Goal: Navigation & Orientation: Find specific page/section

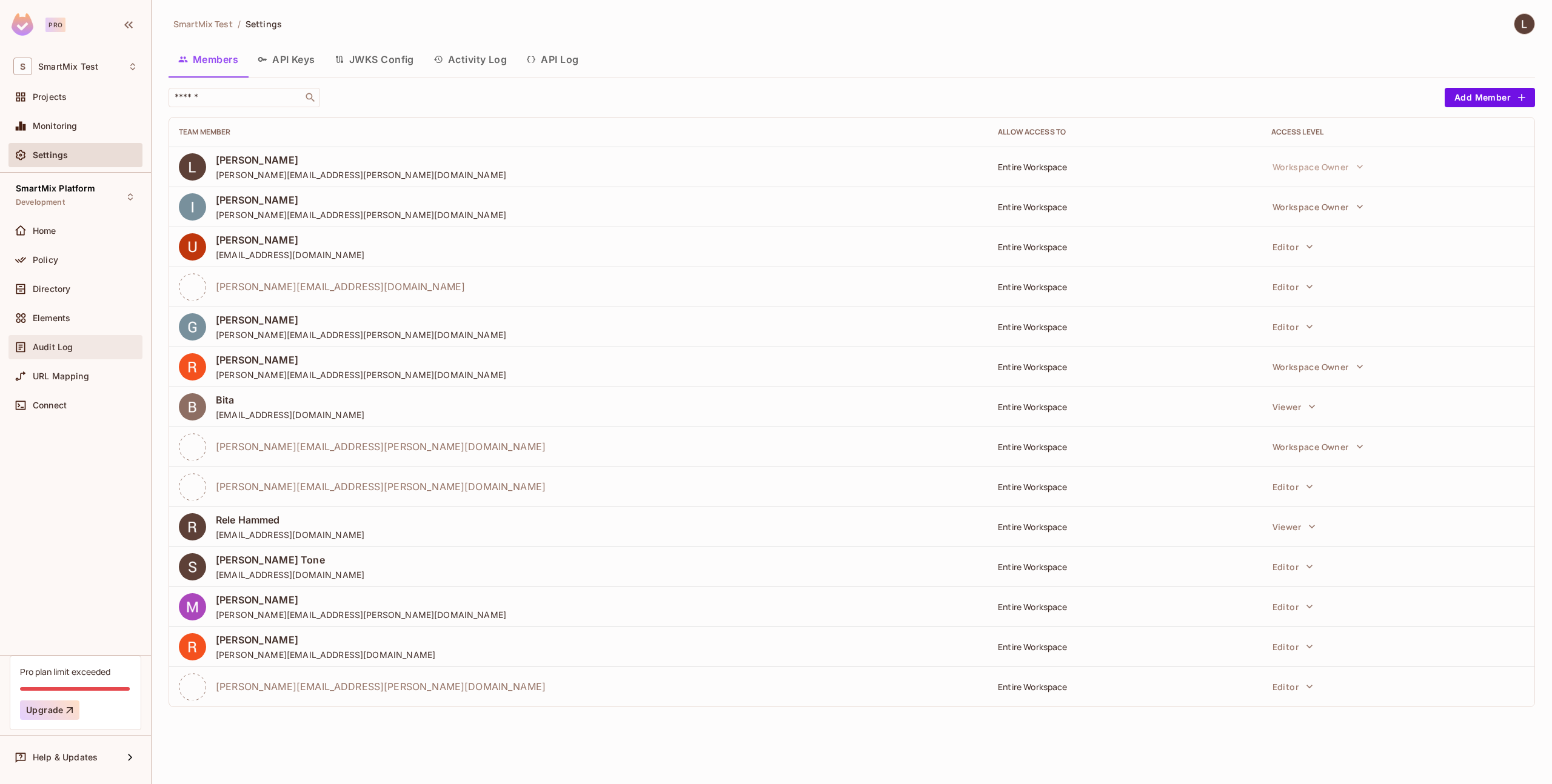
click at [70, 345] on span "Audit Log" at bounding box center [52, 347] width 40 height 9
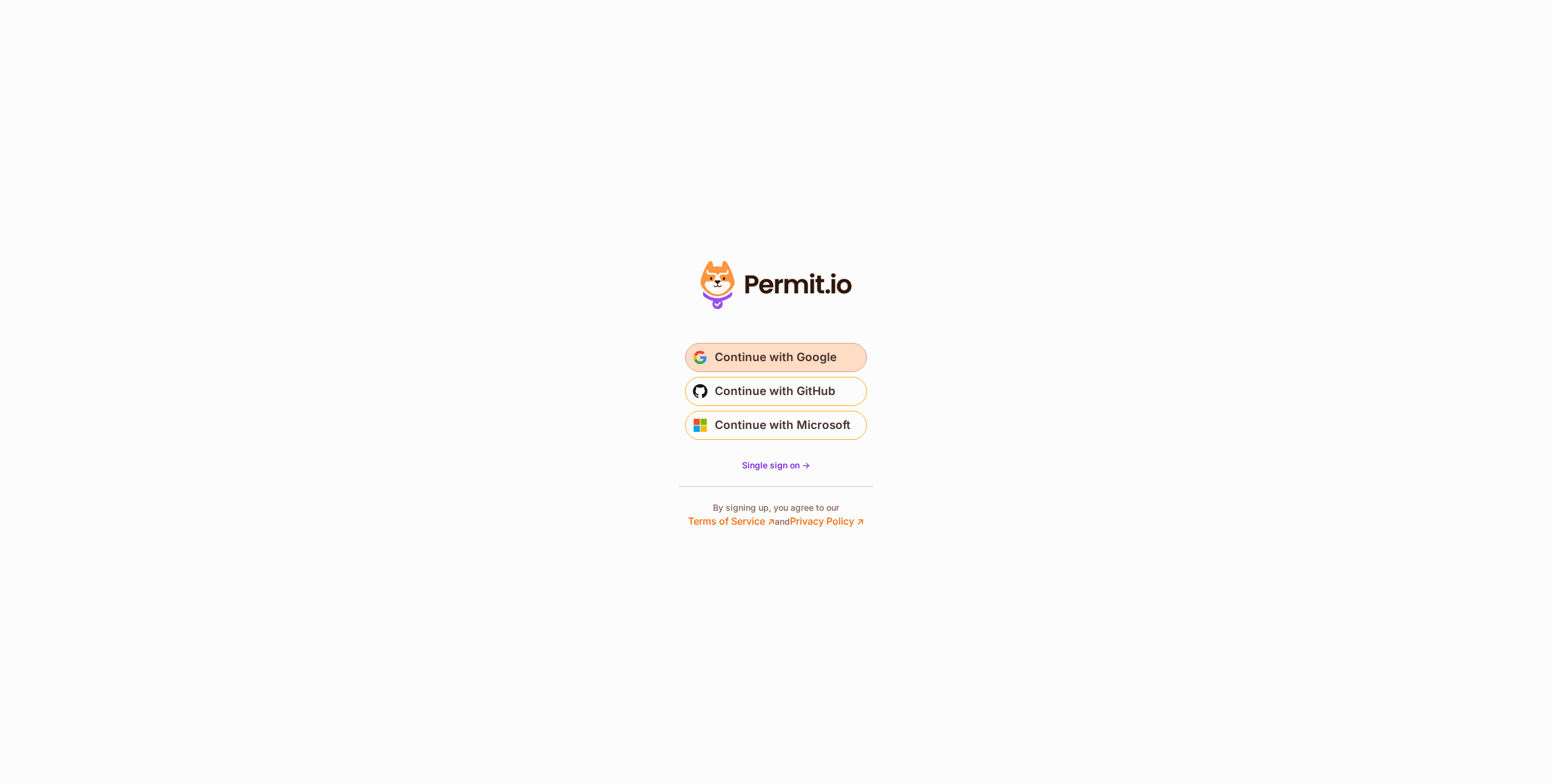
click at [745, 359] on span "Continue with Google" at bounding box center [776, 357] width 122 height 19
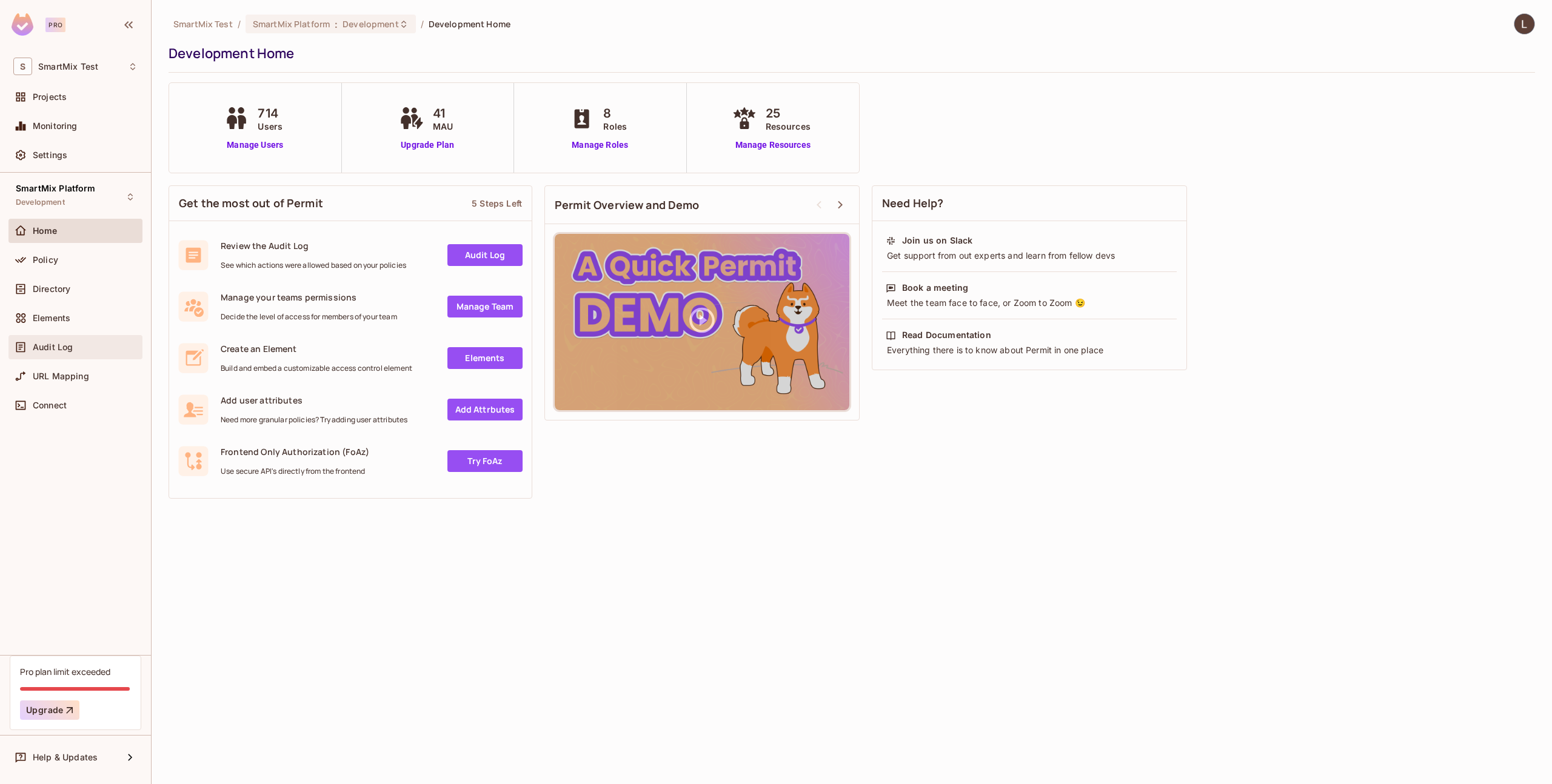
click at [65, 337] on div "Audit Log" at bounding box center [75, 347] width 134 height 24
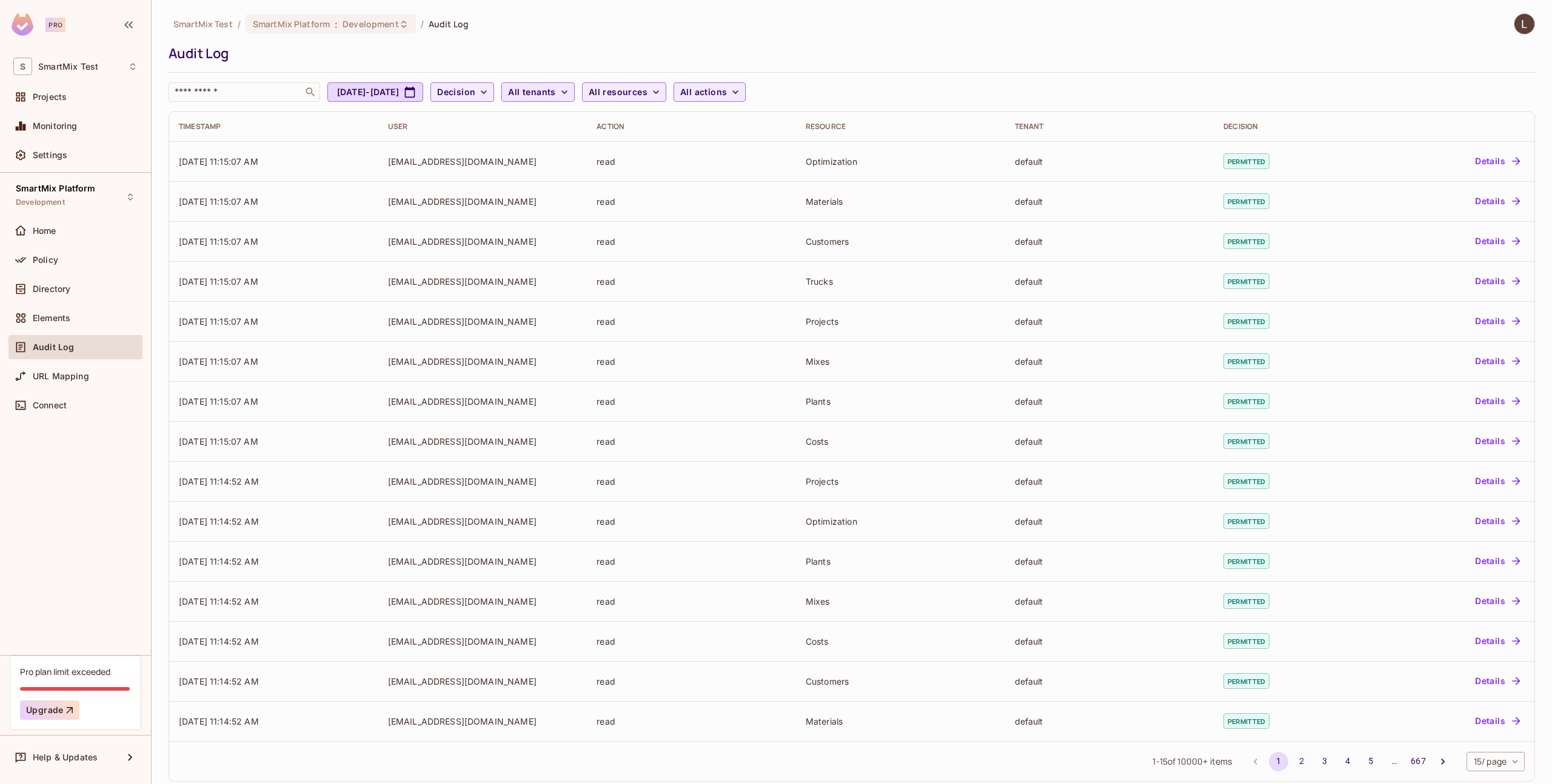
click at [556, 93] on span "All tenants" at bounding box center [531, 92] width 47 height 15
click at [711, 69] on div at bounding box center [776, 392] width 1552 height 784
click at [377, 26] on span "Development" at bounding box center [370, 24] width 56 height 11
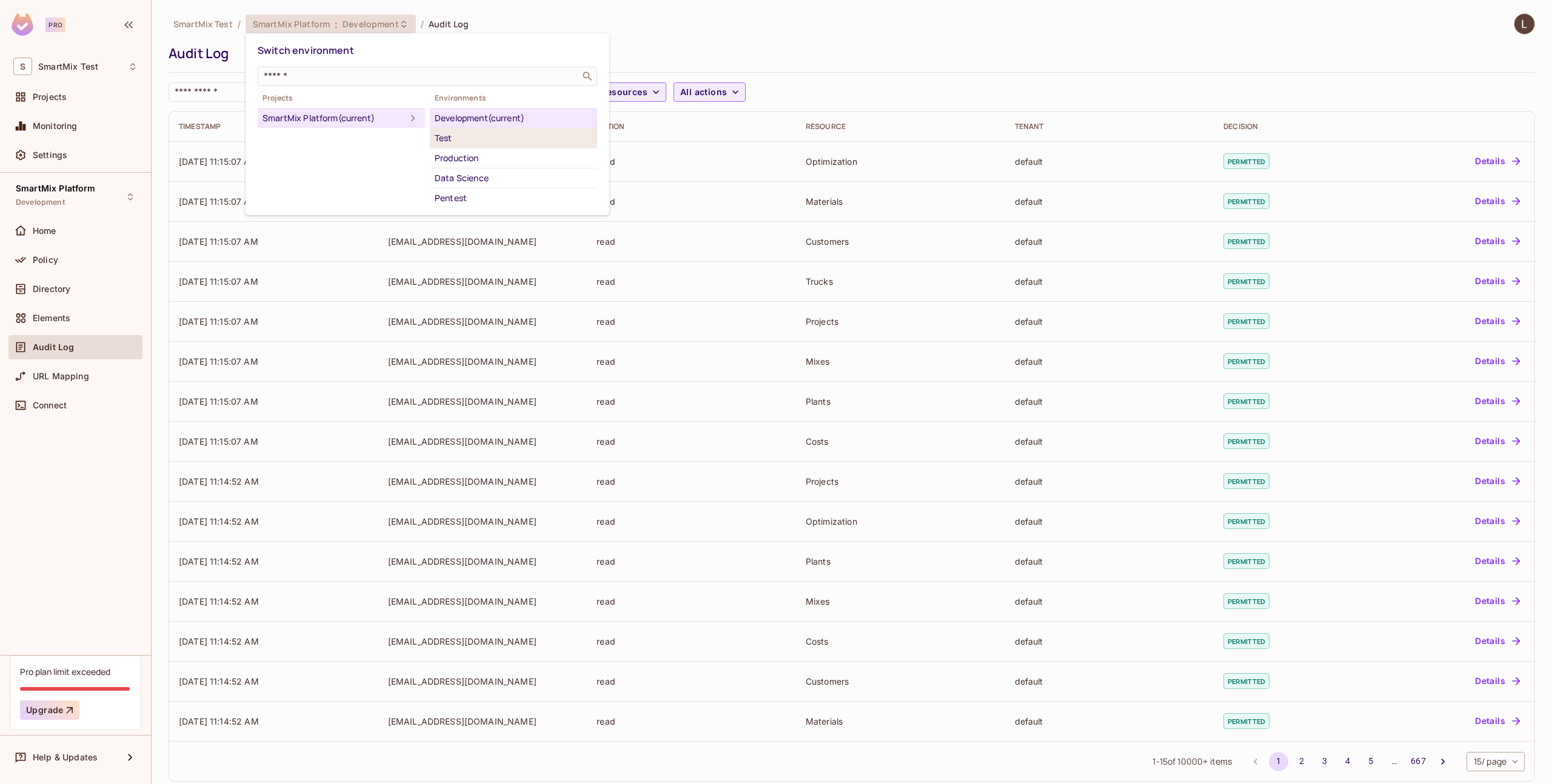
click at [474, 134] on div "Test" at bounding box center [513, 139] width 157 height 15
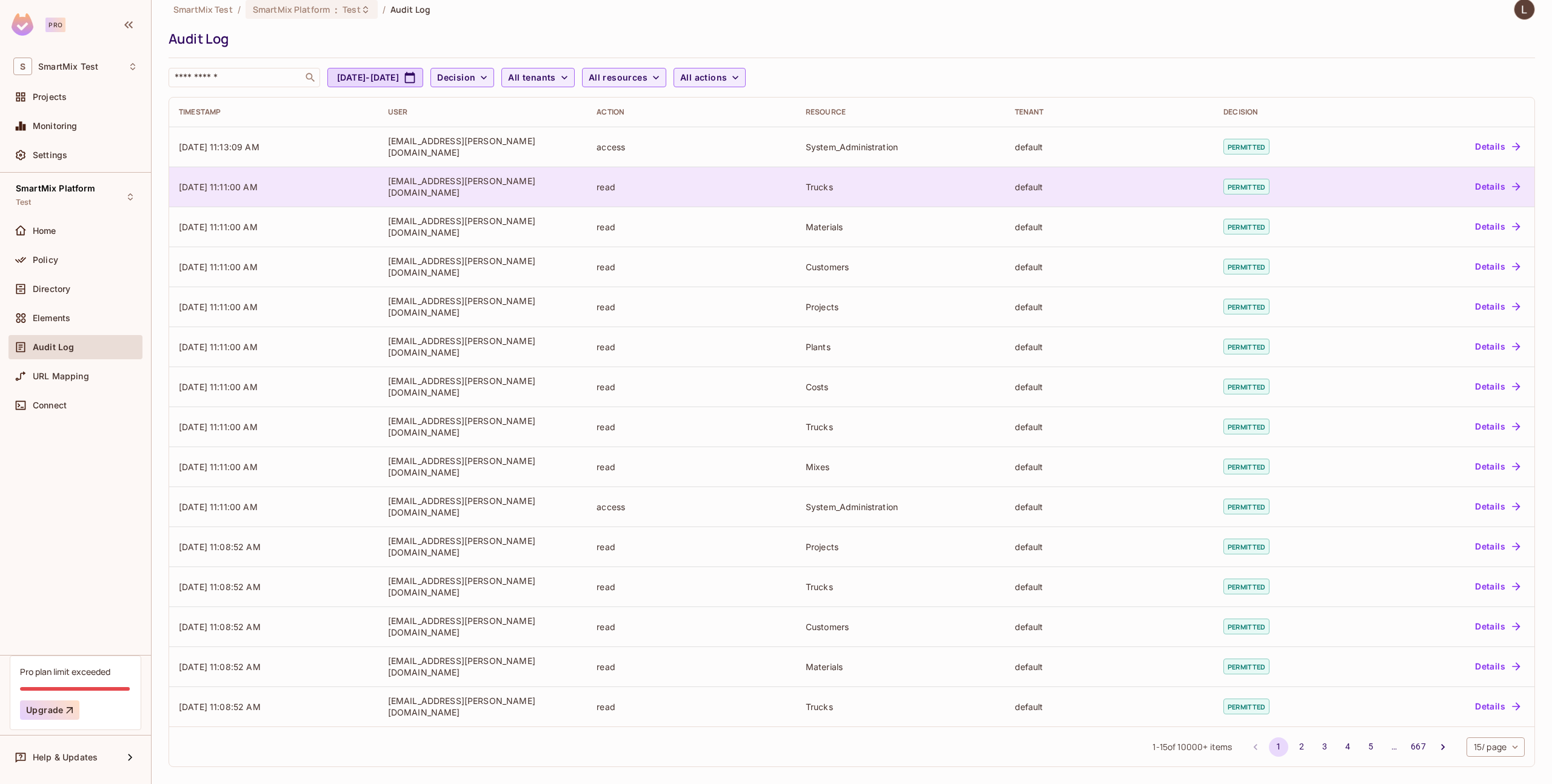
scroll to position [0, 0]
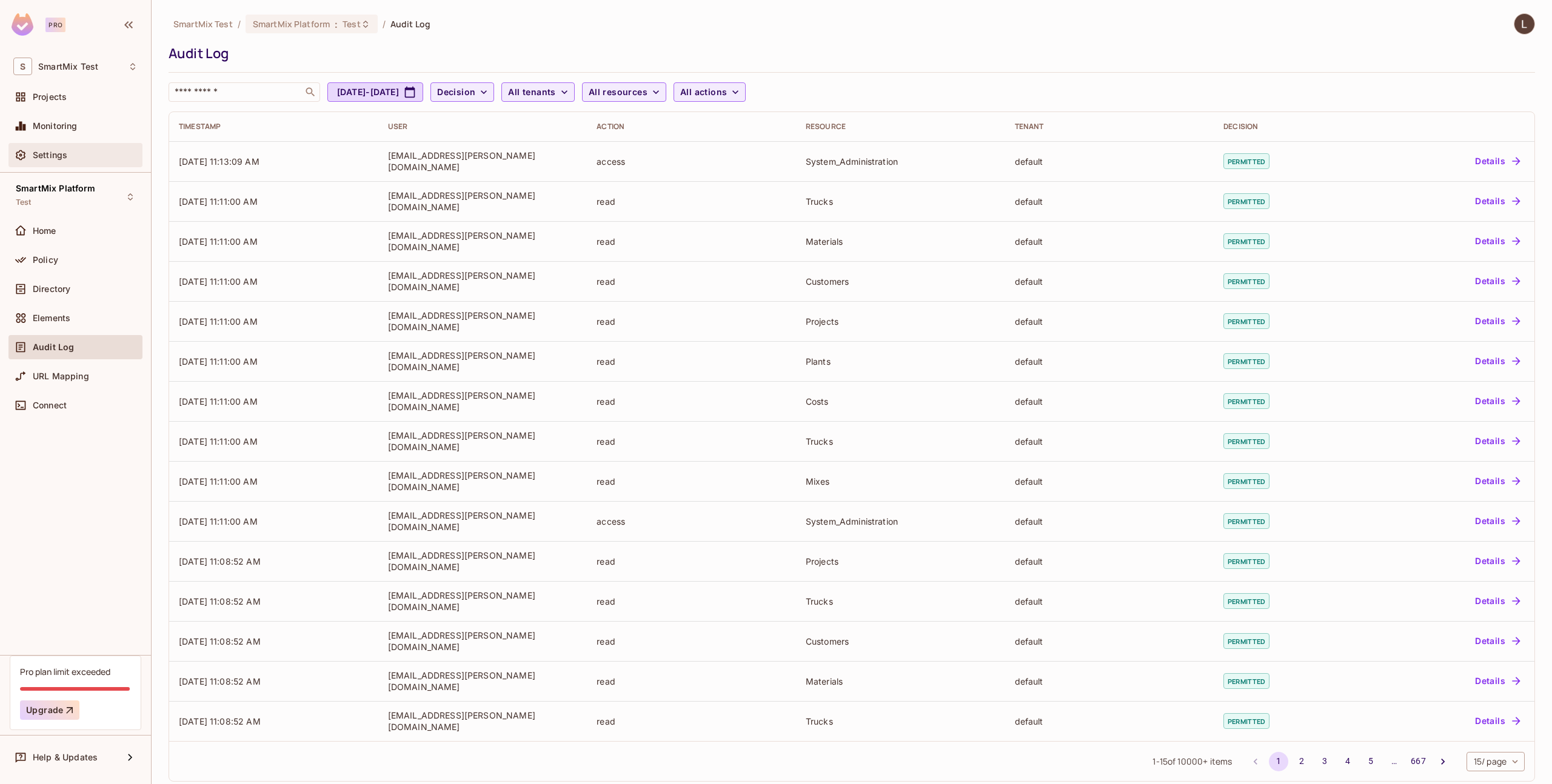
click at [82, 157] on div "Settings" at bounding box center [85, 155] width 105 height 9
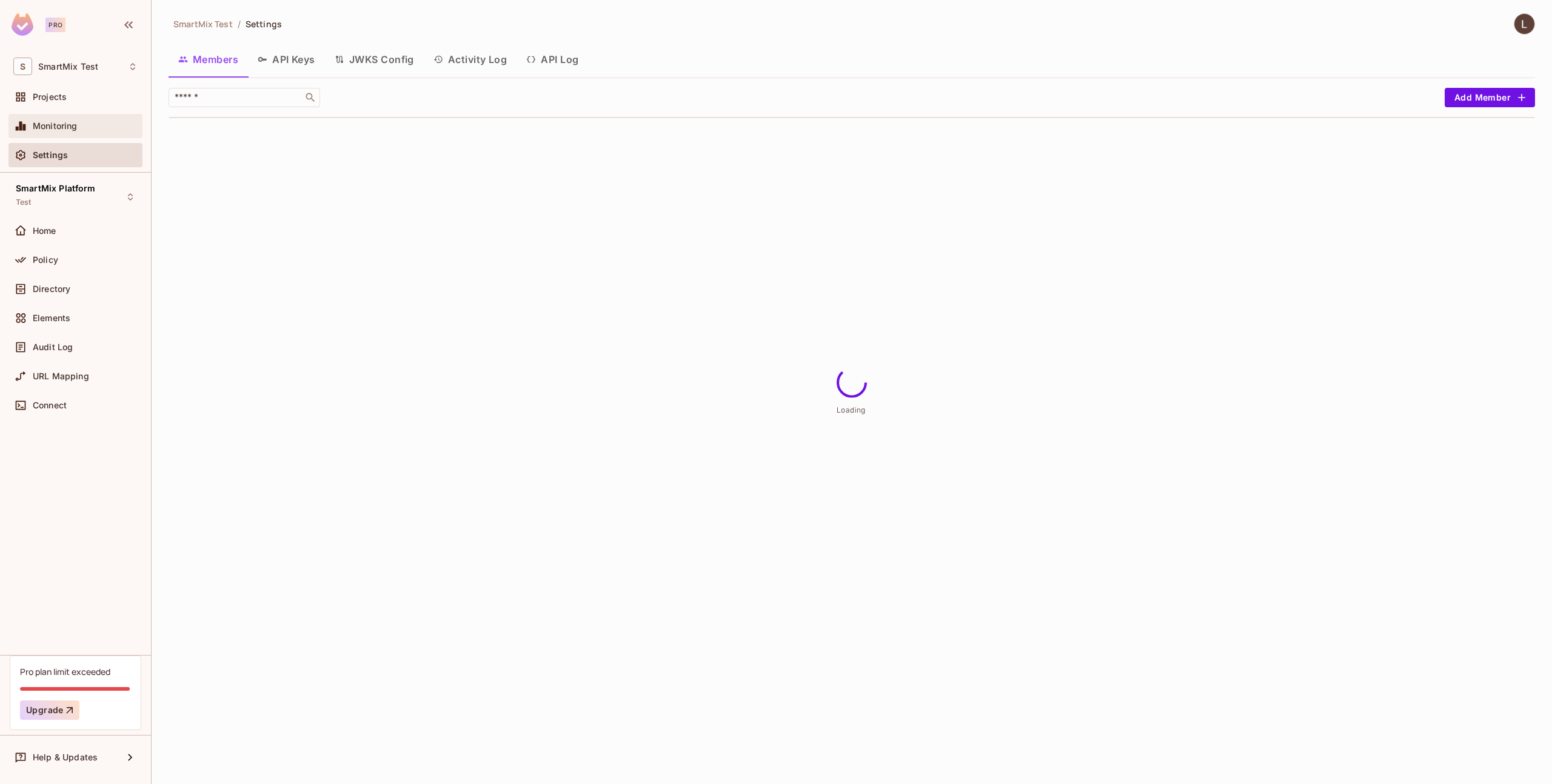
click at [85, 122] on div "Monitoring" at bounding box center [85, 126] width 105 height 9
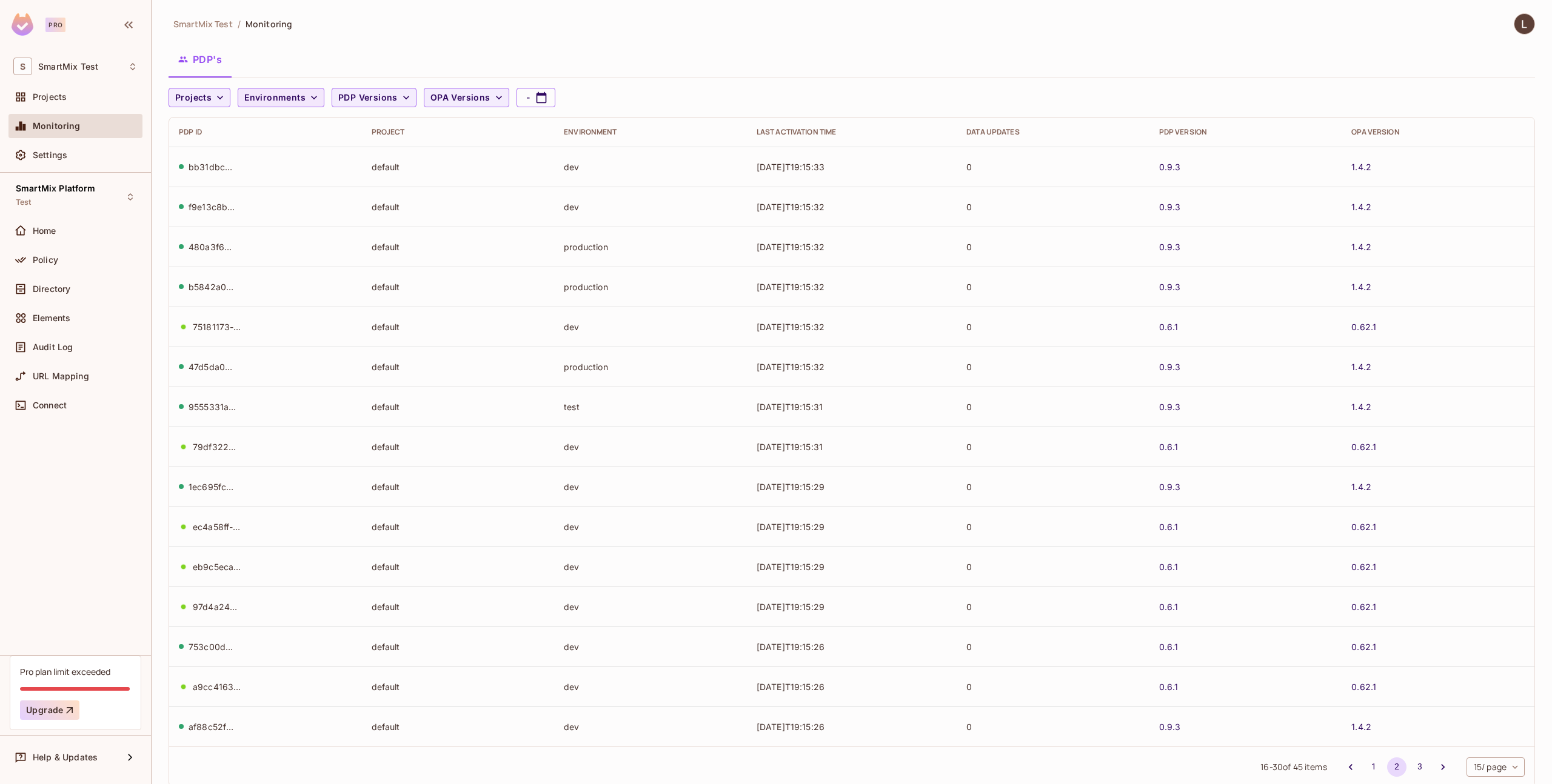
click at [274, 98] on span "Environments" at bounding box center [274, 97] width 61 height 15
click at [310, 59] on div at bounding box center [776, 392] width 1552 height 784
click at [289, 100] on span "Environments" at bounding box center [274, 97] width 61 height 15
click at [205, 102] on div at bounding box center [776, 392] width 1552 height 784
click at [206, 100] on span "Projects" at bounding box center [193, 97] width 36 height 15
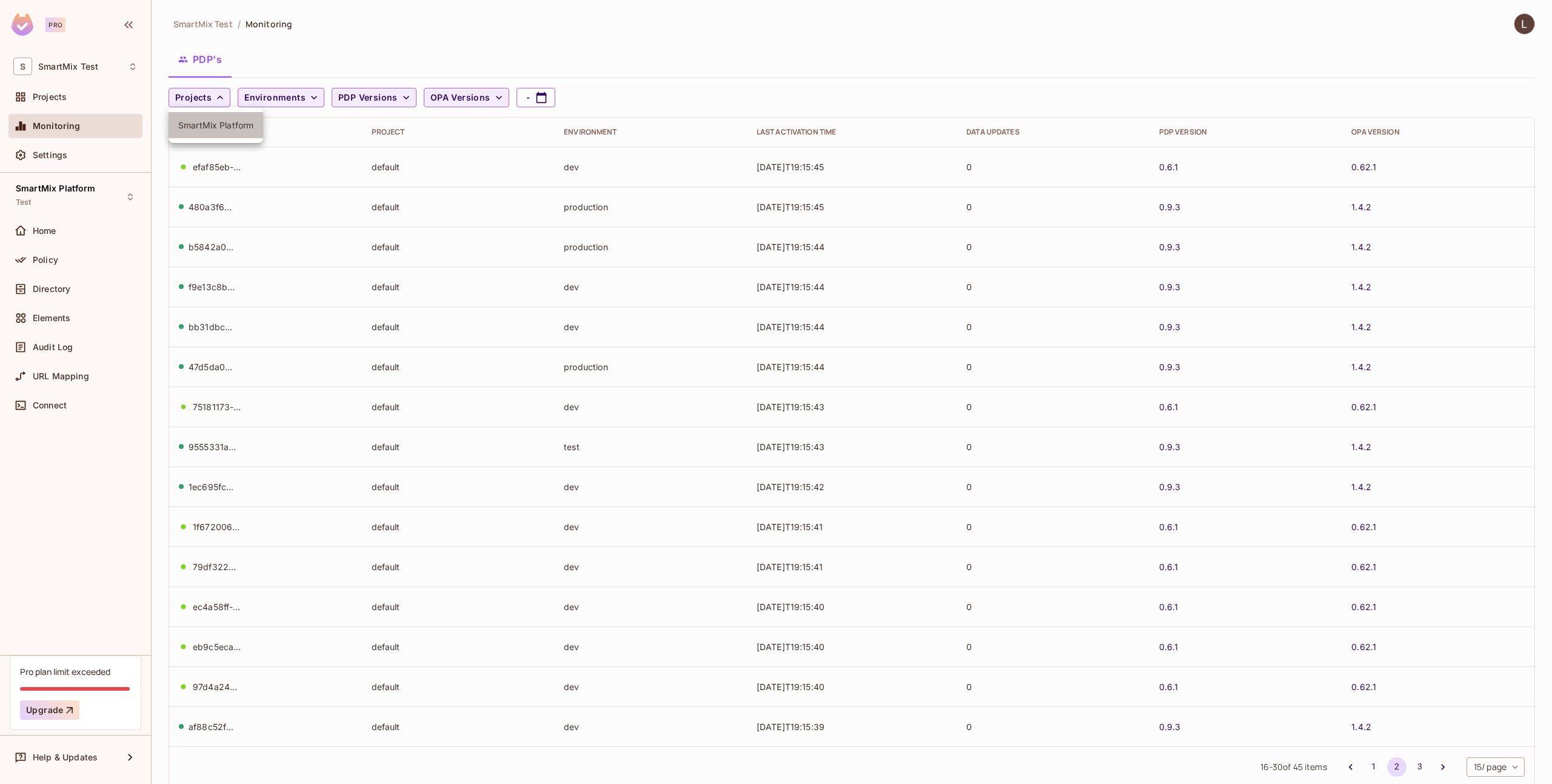
click at [210, 123] on span "SmartMix Platform" at bounding box center [216, 125] width 75 height 11
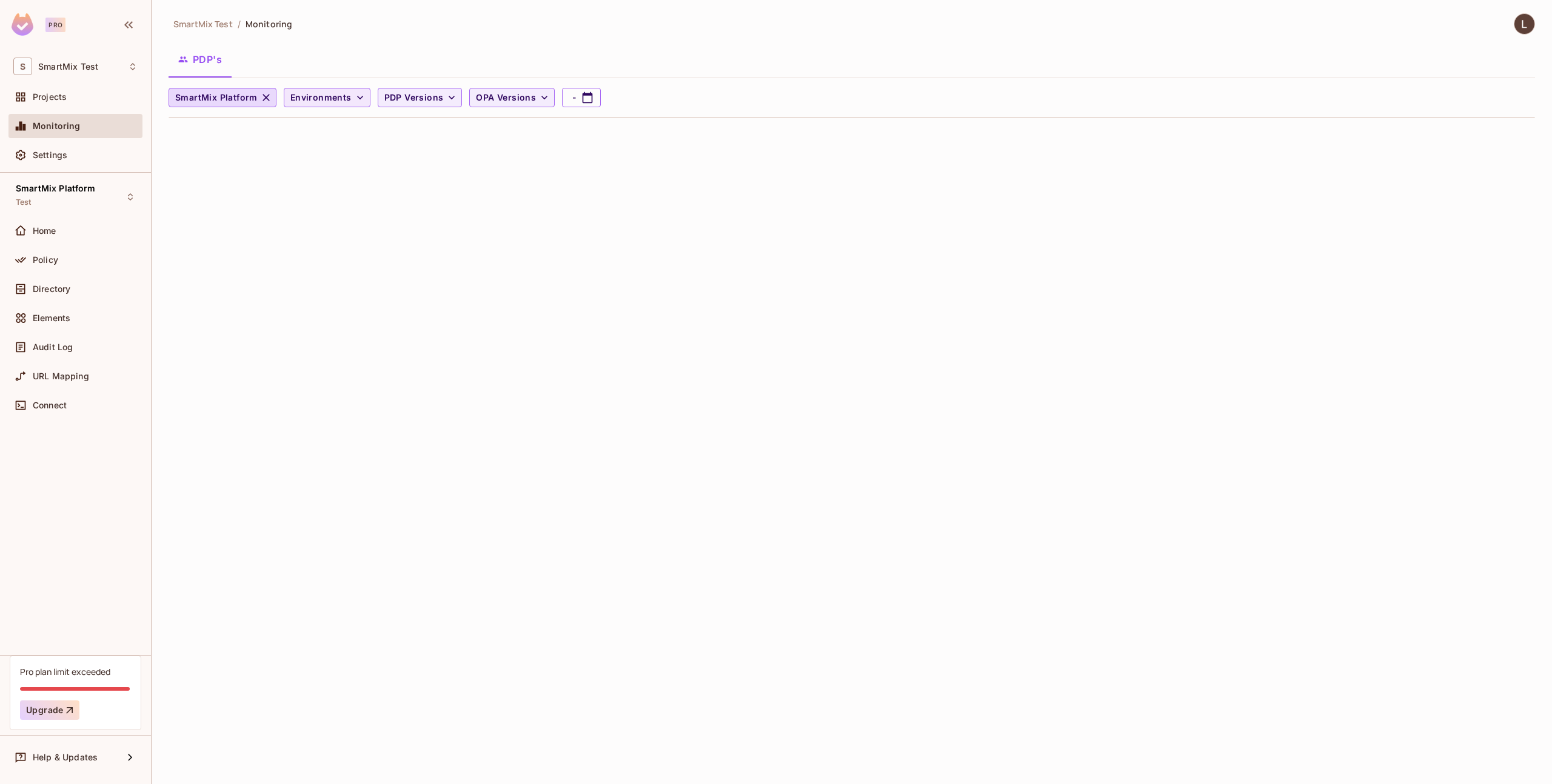
click at [303, 97] on span "Environments" at bounding box center [321, 97] width 61 height 15
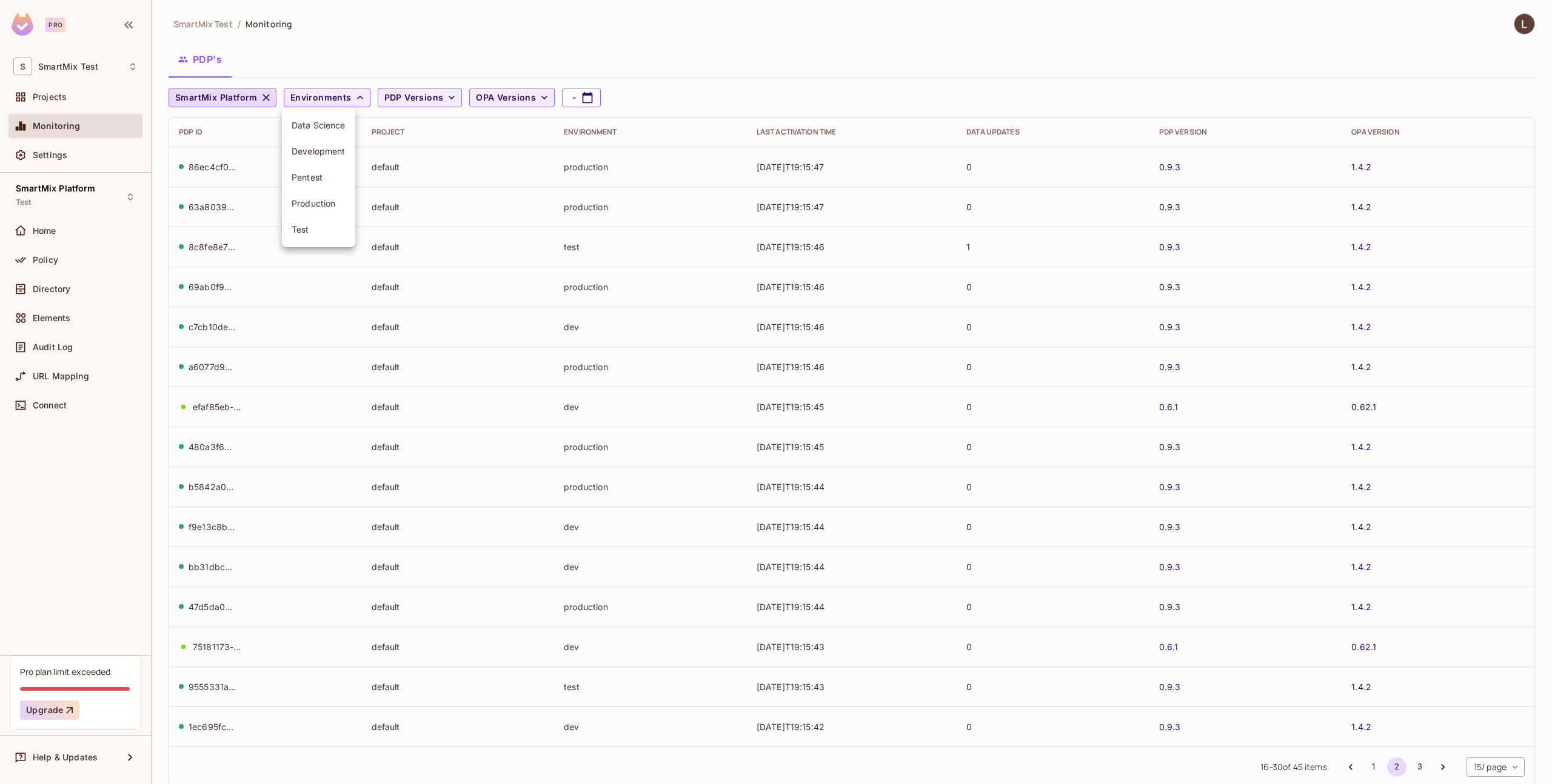
click at [316, 230] on span "Test" at bounding box center [319, 229] width 54 height 11
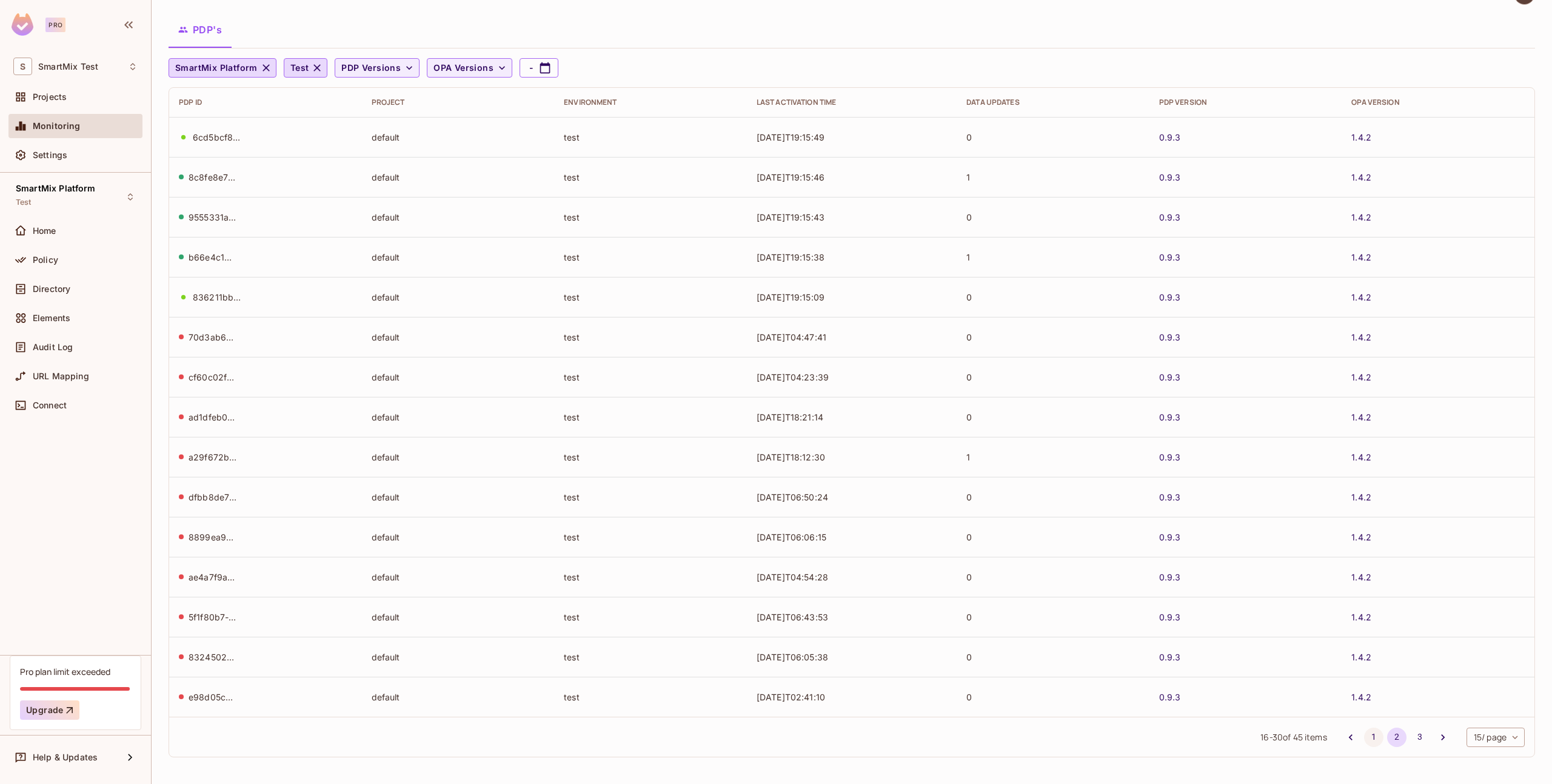
click at [1366, 740] on button "1" at bounding box center [1374, 737] width 20 height 19
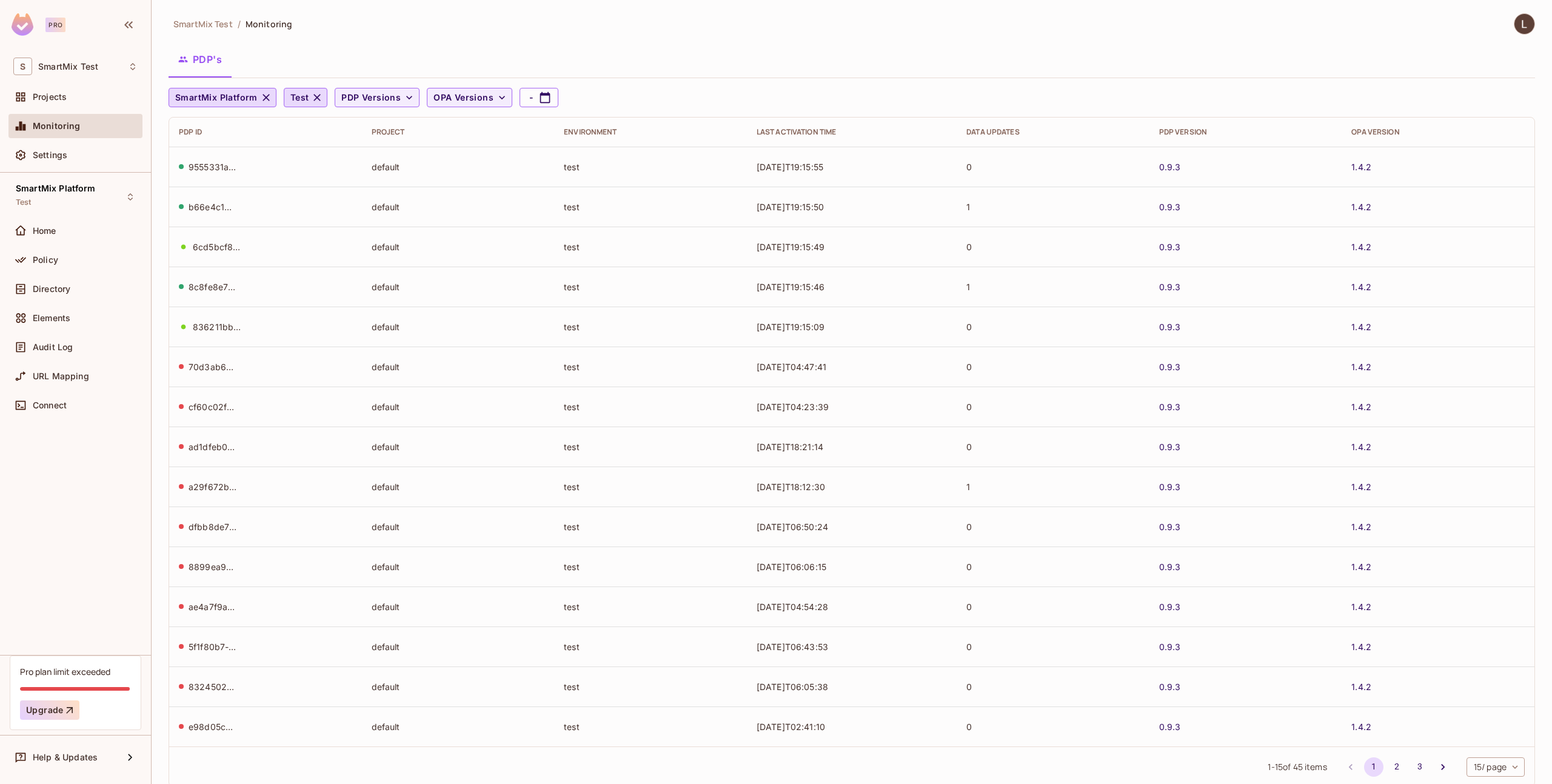
scroll to position [8, 0]
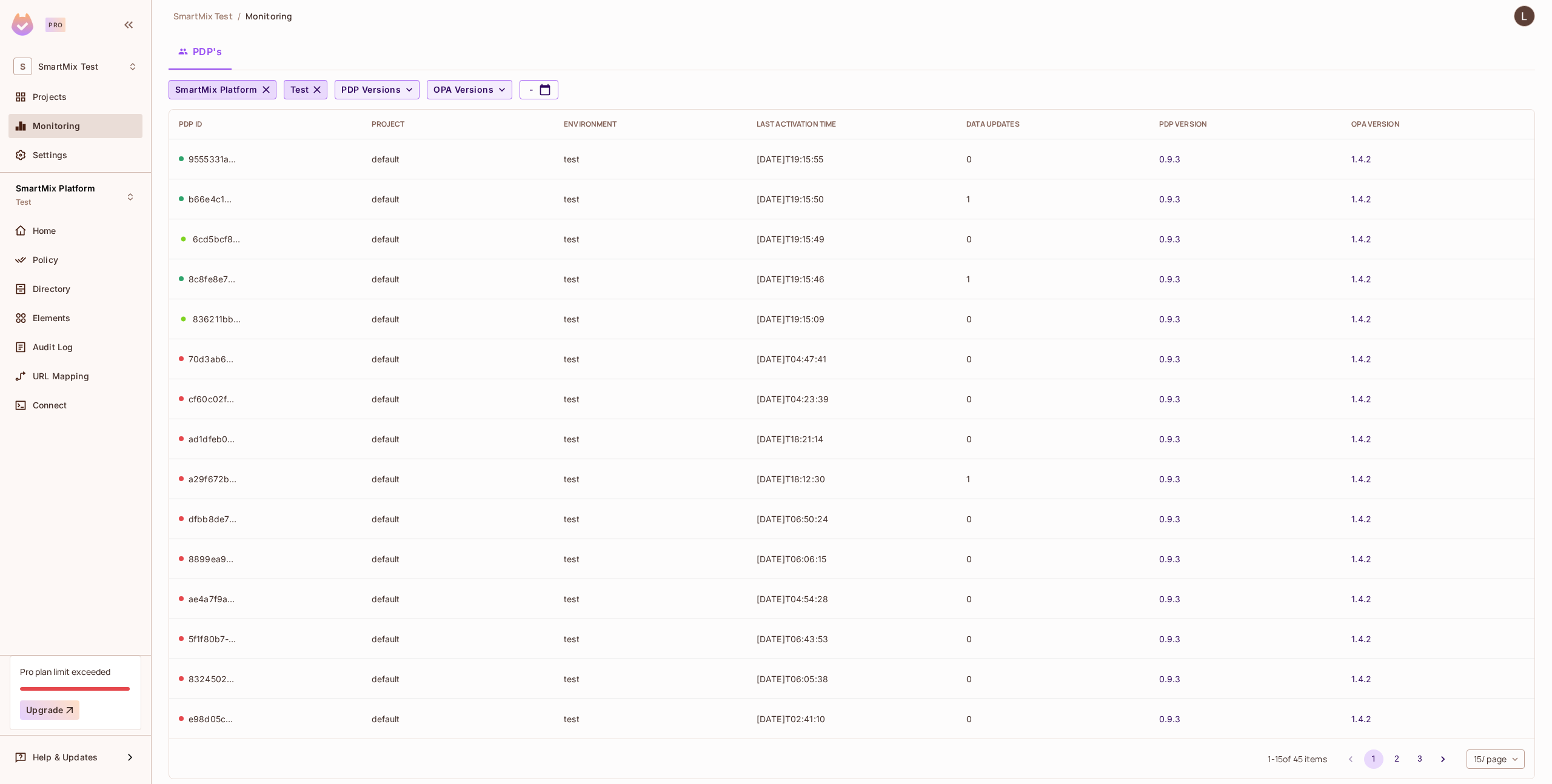
click at [227, 355] on div "70d3ab63-4fb7-4318-8154-9c3a3847f2ca" at bounding box center [213, 358] width 48 height 11
click at [1410, 760] on button "3" at bounding box center [1419, 759] width 20 height 19
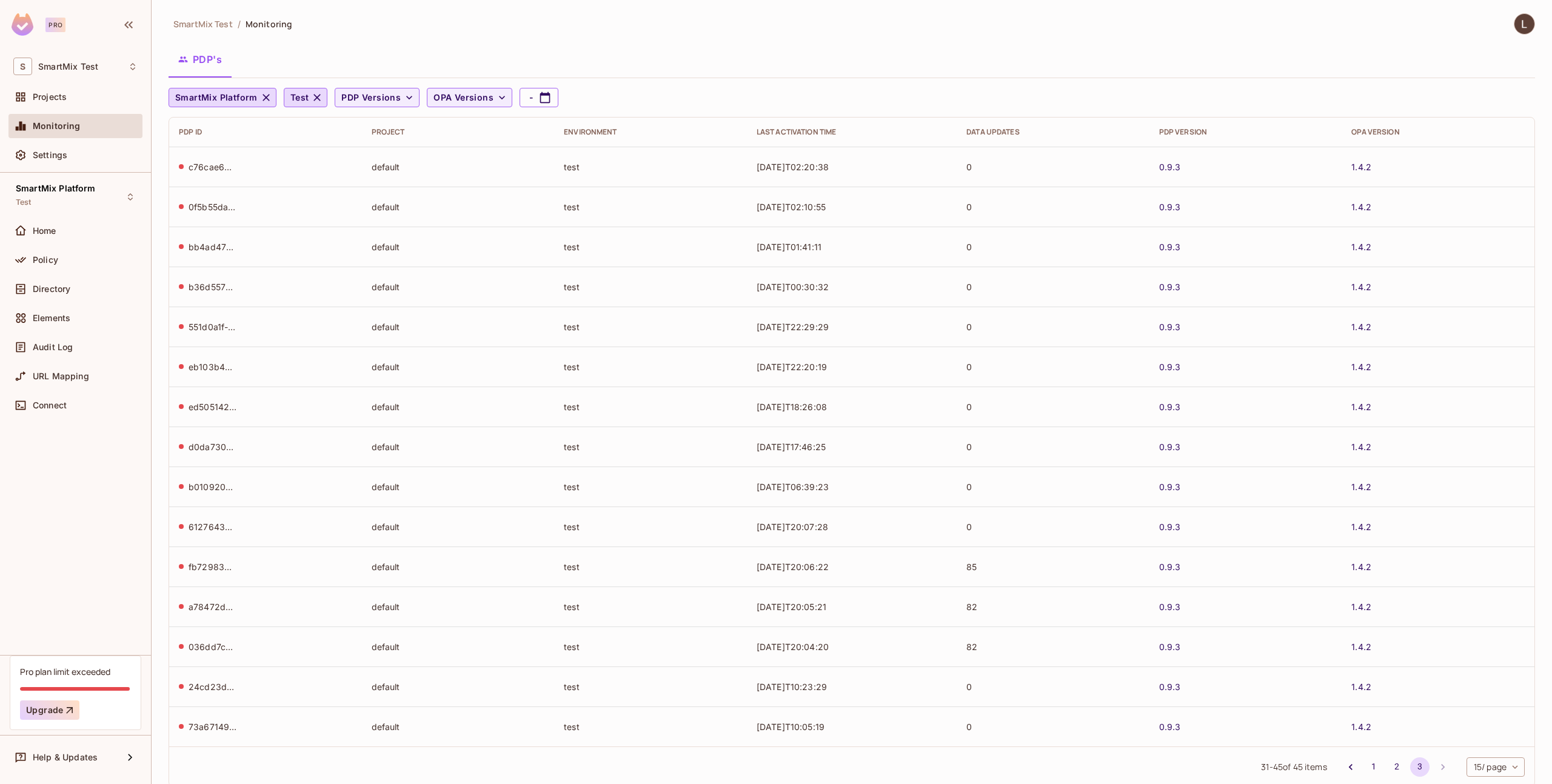
scroll to position [30, 0]
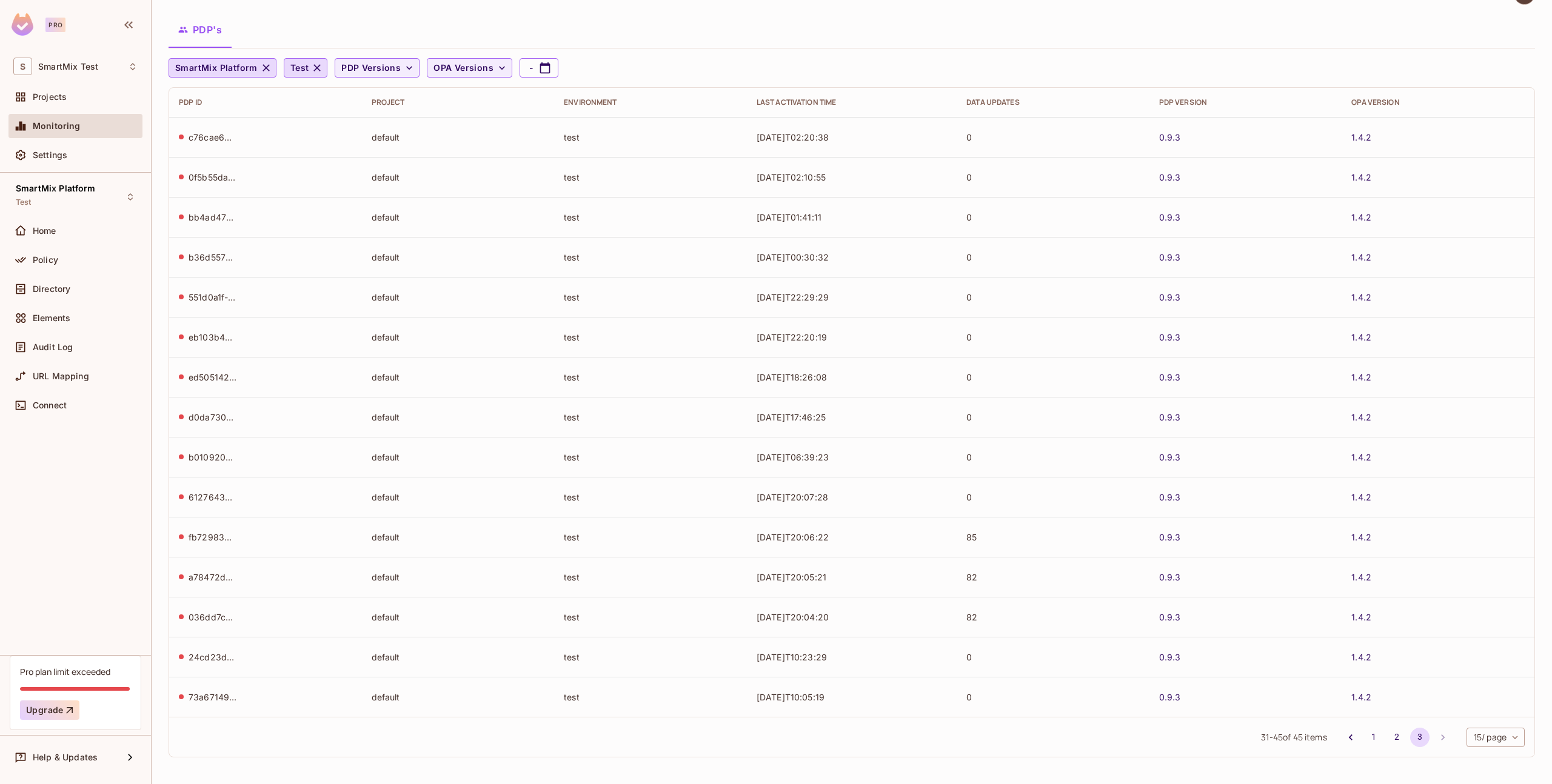
click at [1386, 751] on div "31 - 45 of 45 items 1 2 3 15 / page ** ​" at bounding box center [852, 736] width 1366 height 40
click at [1387, 744] on button "2" at bounding box center [1397, 737] width 20 height 19
click at [1364, 741] on button "1" at bounding box center [1374, 737] width 20 height 19
click at [1387, 740] on button "2" at bounding box center [1397, 737] width 20 height 19
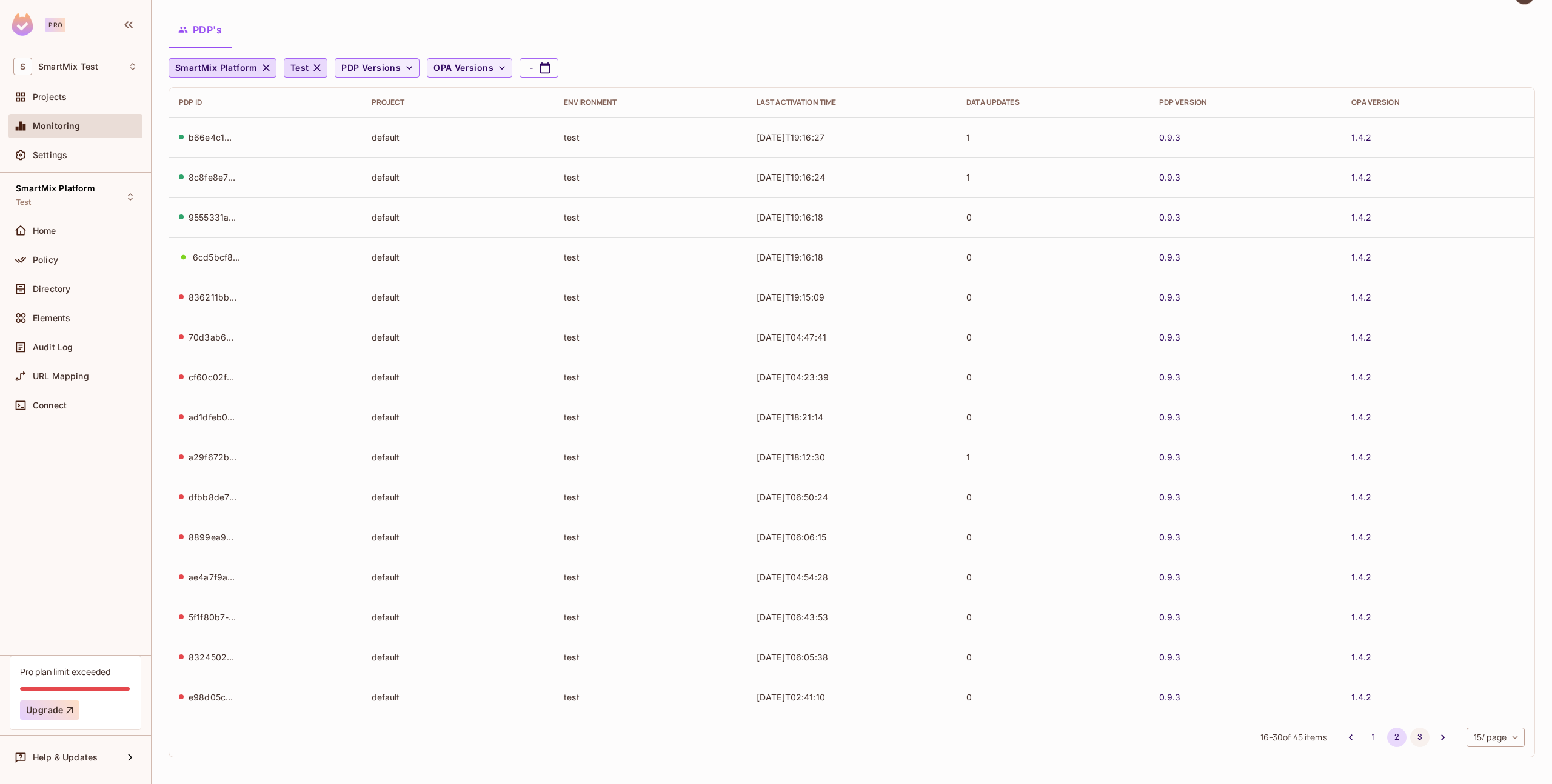
click at [1410, 738] on button "3" at bounding box center [1419, 737] width 20 height 19
click at [1432, 738] on li "pagination navigation" at bounding box center [1443, 737] width 23 height 19
click at [1366, 741] on button "1" at bounding box center [1374, 737] width 20 height 19
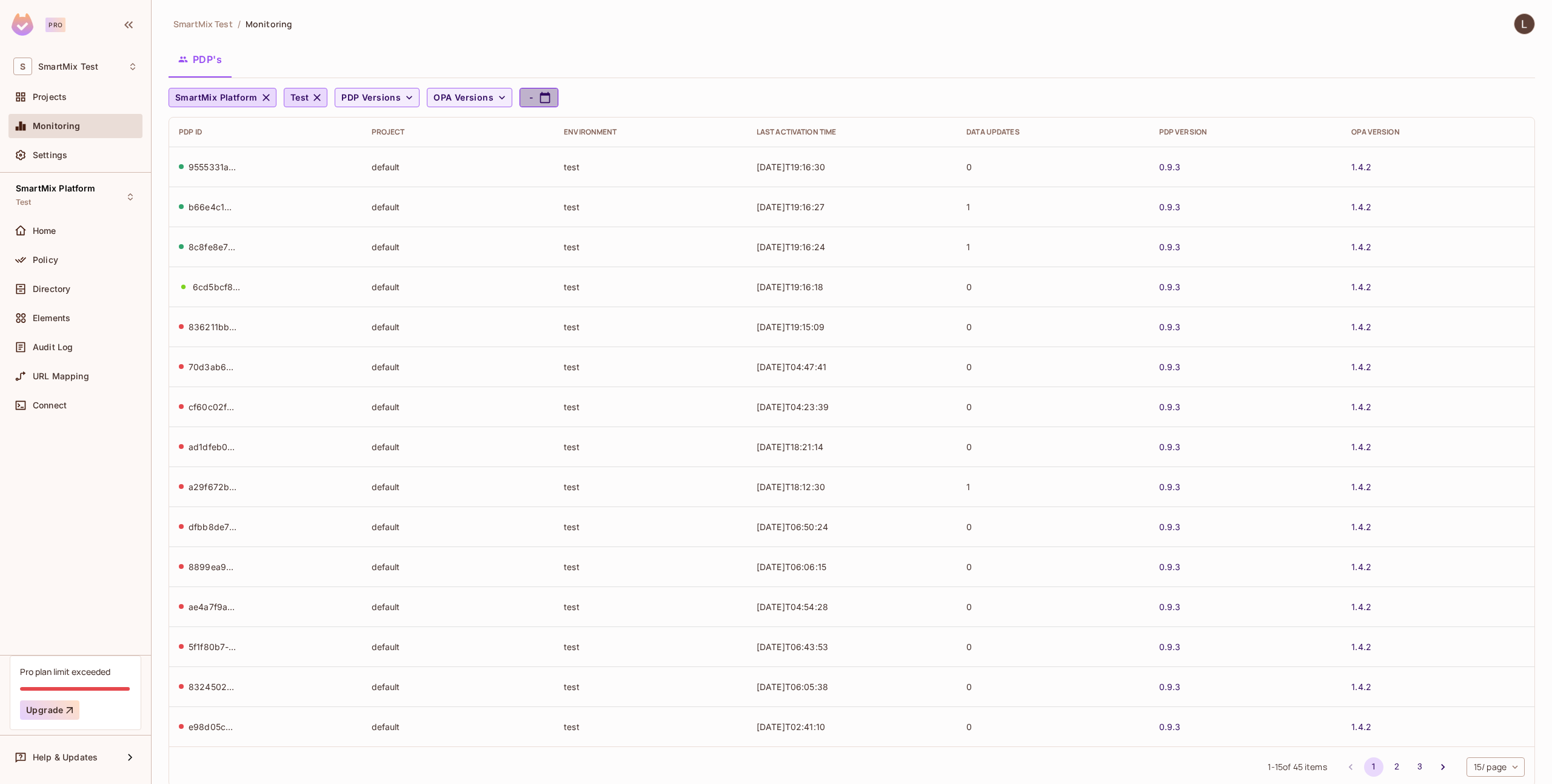
click at [550, 98] on button "-" at bounding box center [539, 97] width 39 height 19
select select "*"
select select "****"
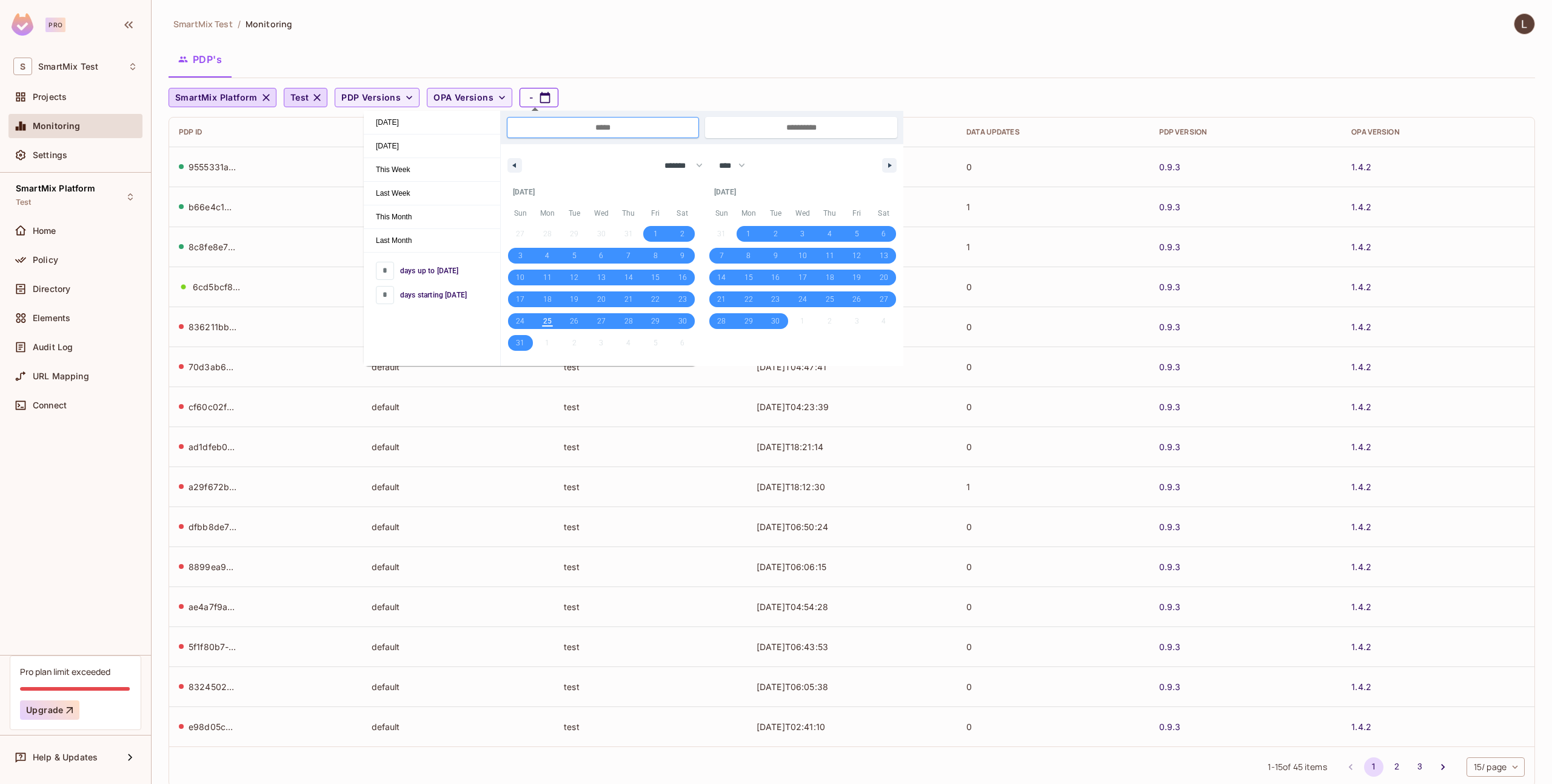
click at [545, 98] on icon "button" at bounding box center [545, 97] width 12 height 12
click at [615, 79] on div "SmartMix Test / Monitoring PDP's SmartMix Platform Test PDP Versions OPA Versio…" at bounding box center [852, 405] width 1366 height 783
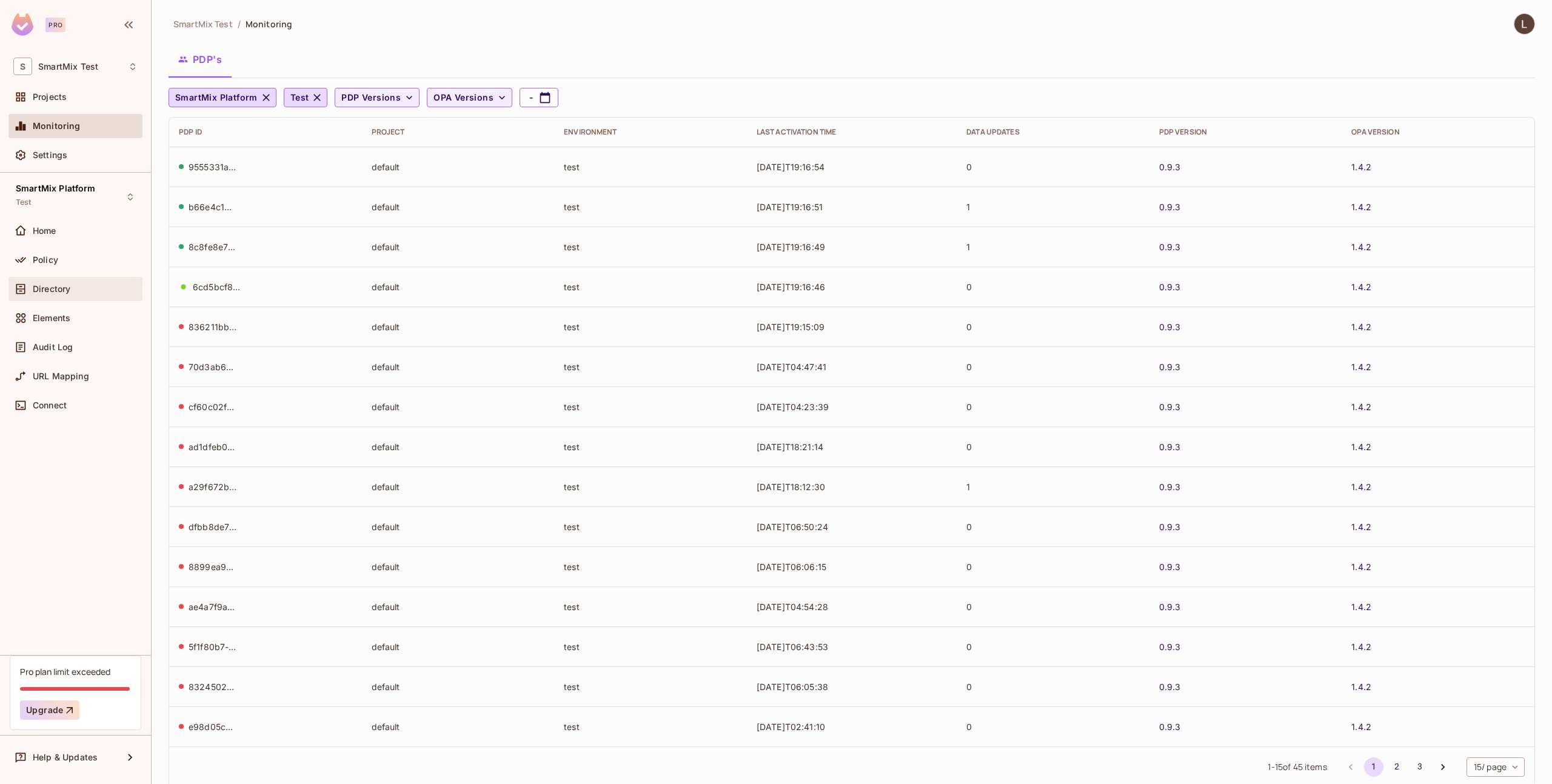
click at [65, 285] on span "Directory" at bounding box center [52, 289] width 38 height 9
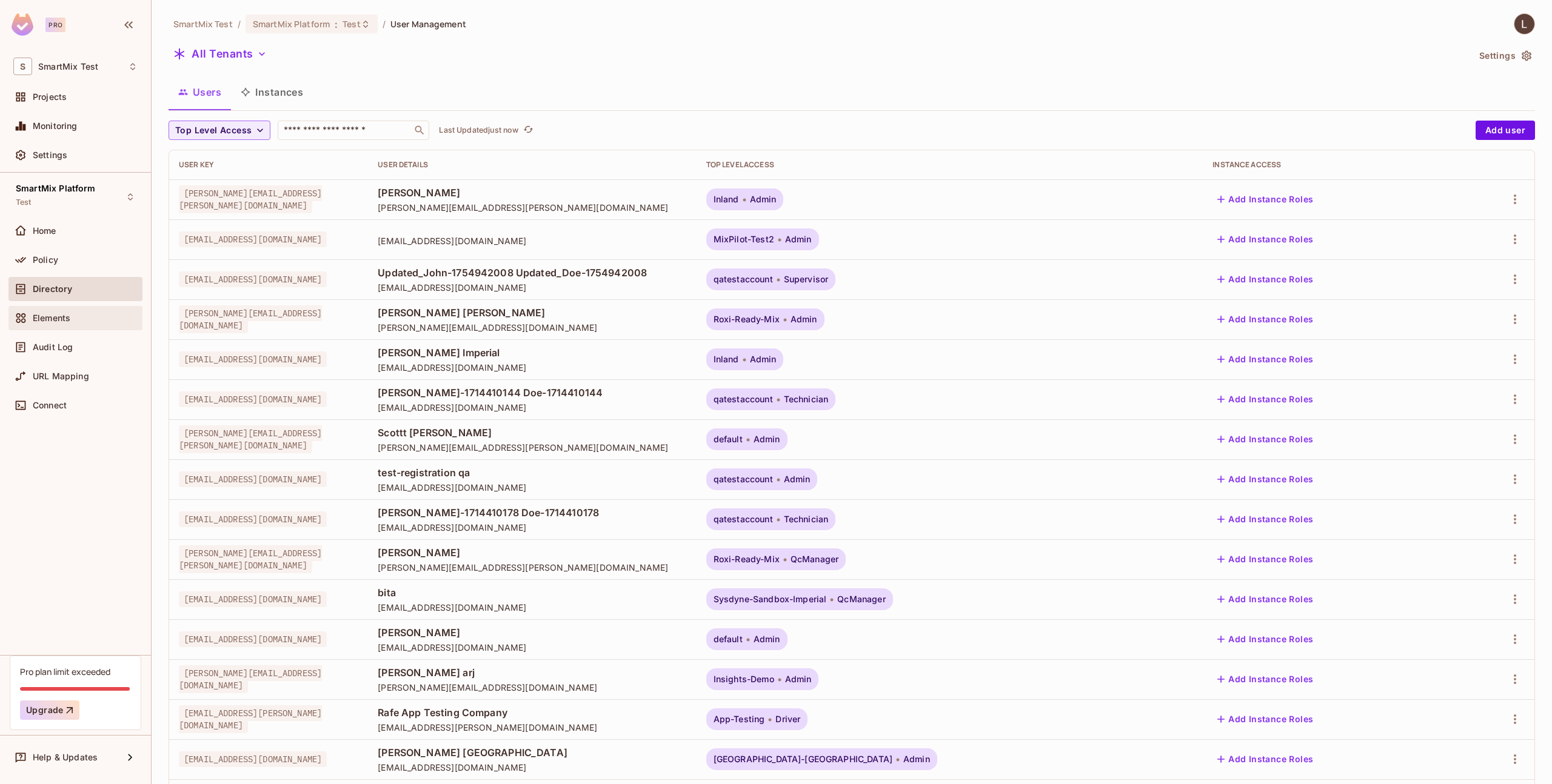
click at [77, 307] on div "Elements" at bounding box center [75, 318] width 134 height 24
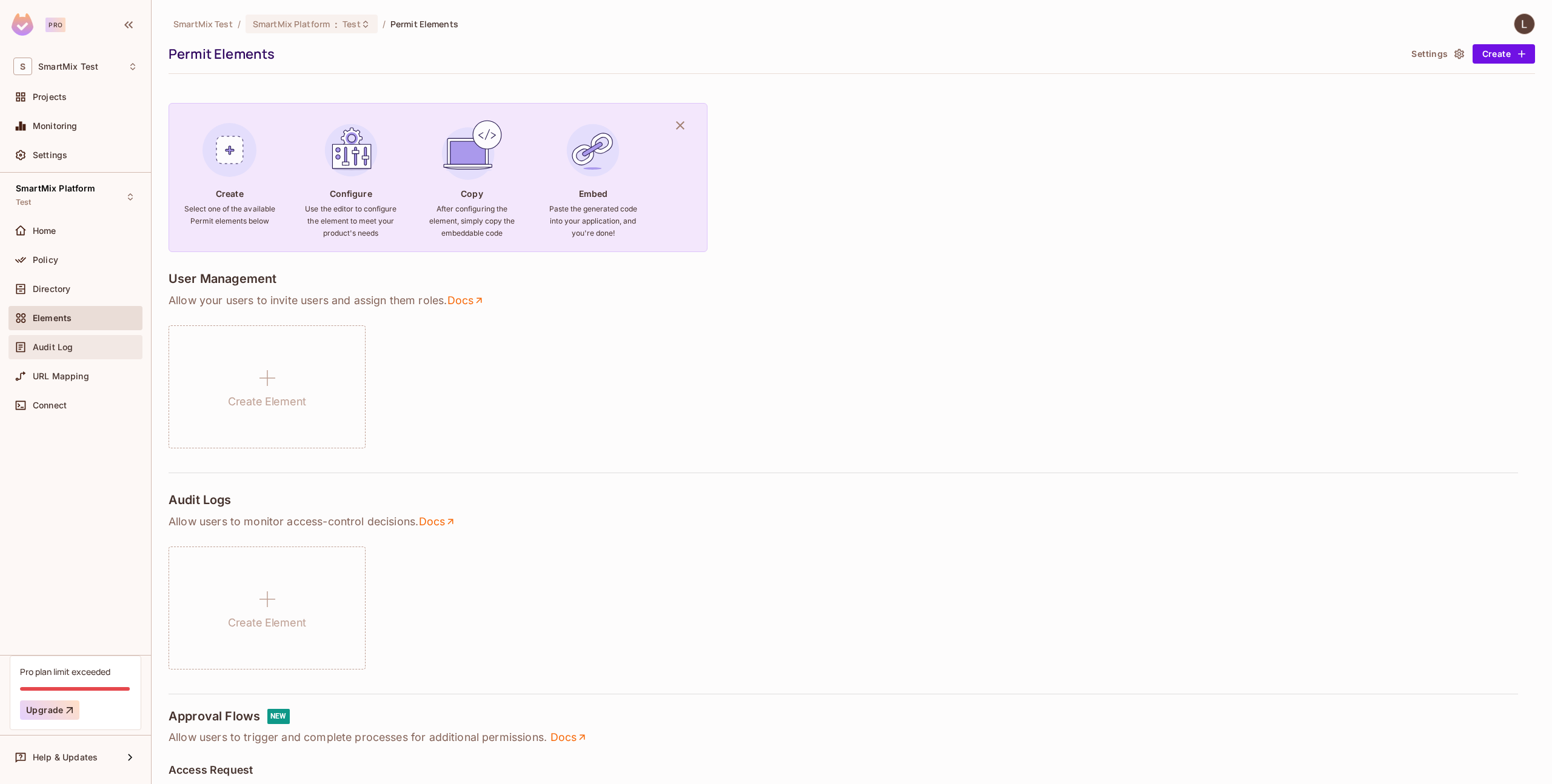
click at [79, 350] on div "Audit Log" at bounding box center [85, 347] width 105 height 9
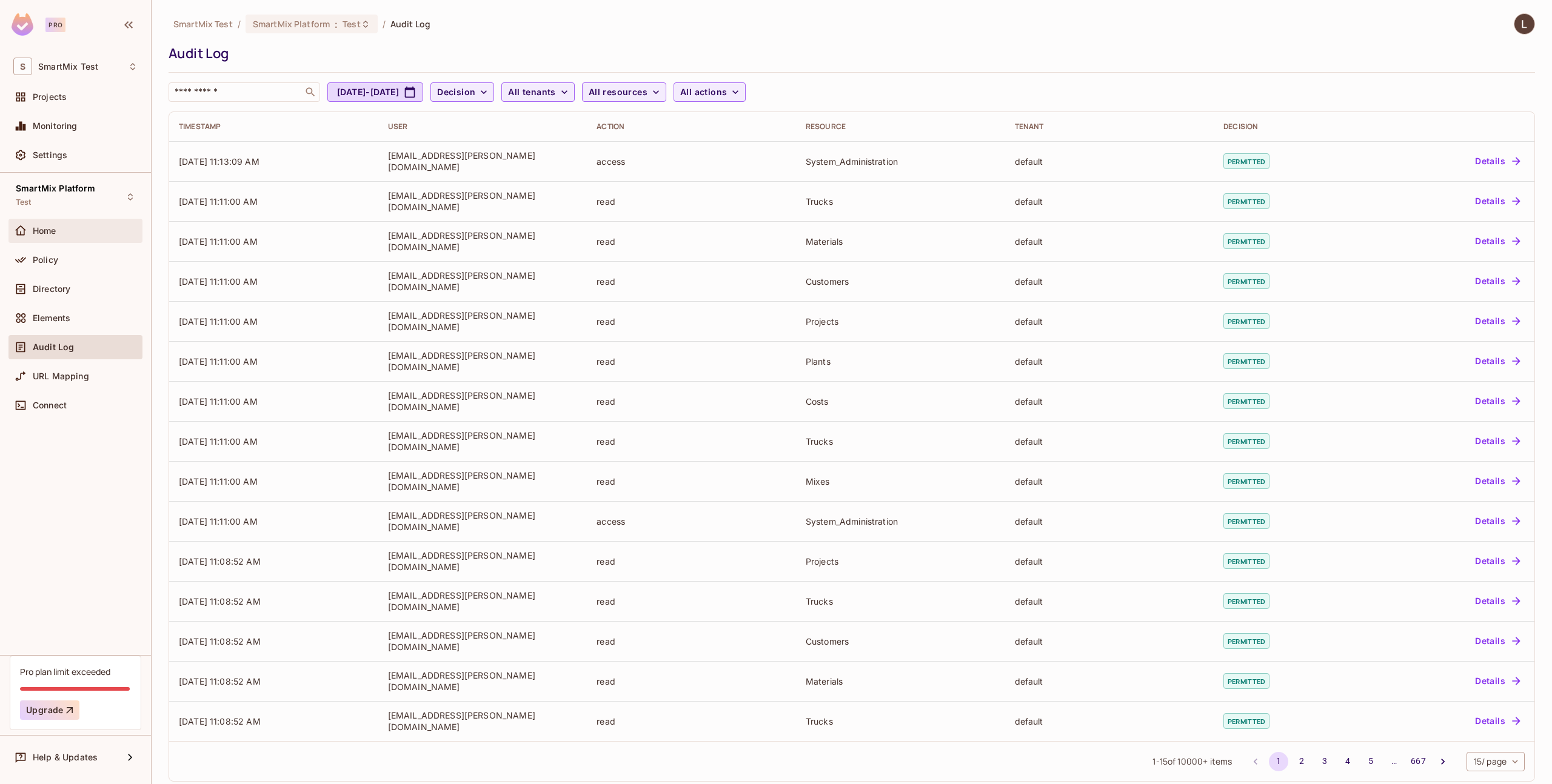
click at [69, 226] on div "Home" at bounding box center [85, 231] width 105 height 9
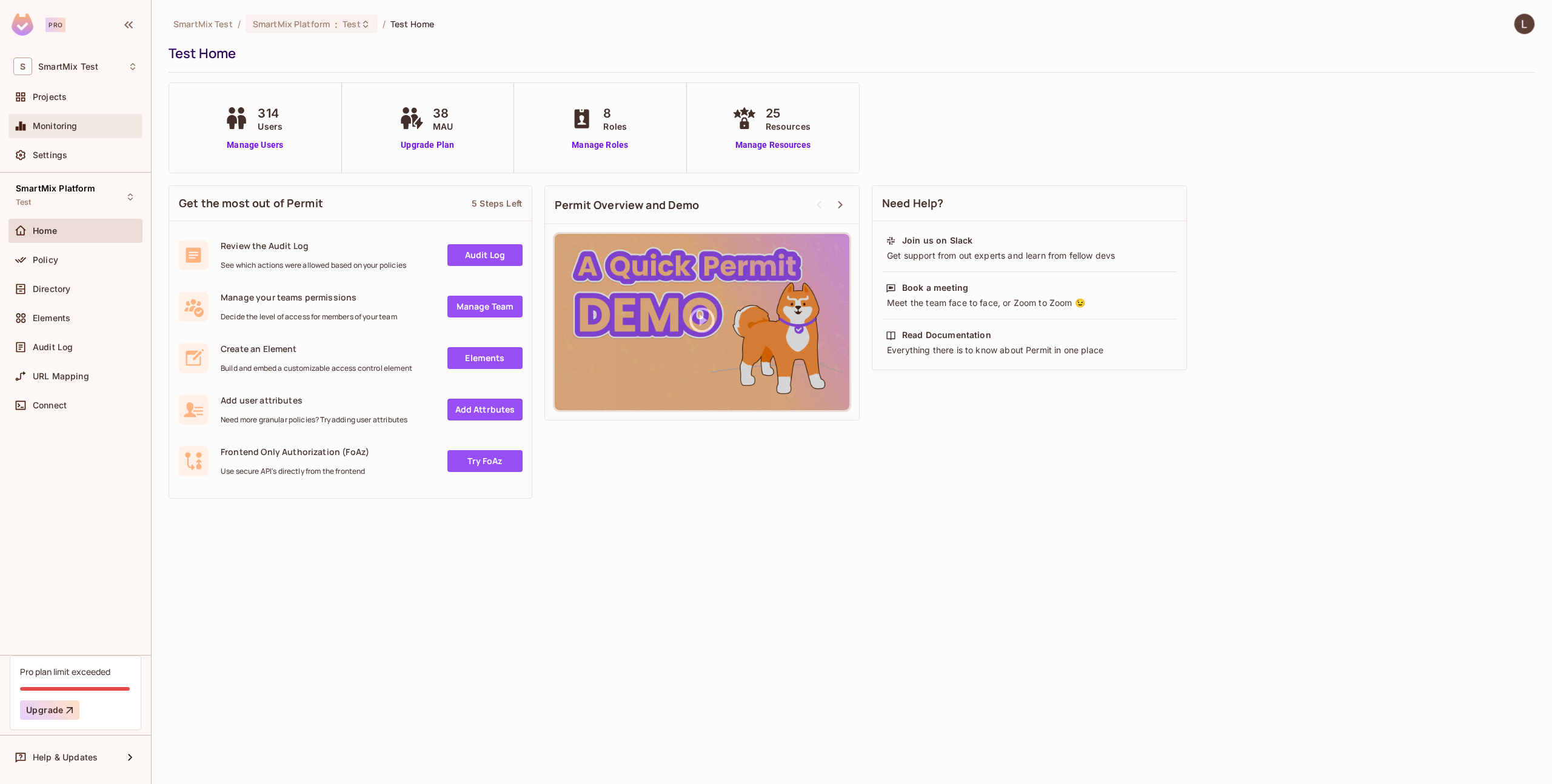
click at [34, 123] on span "Monitoring" at bounding box center [55, 126] width 45 height 9
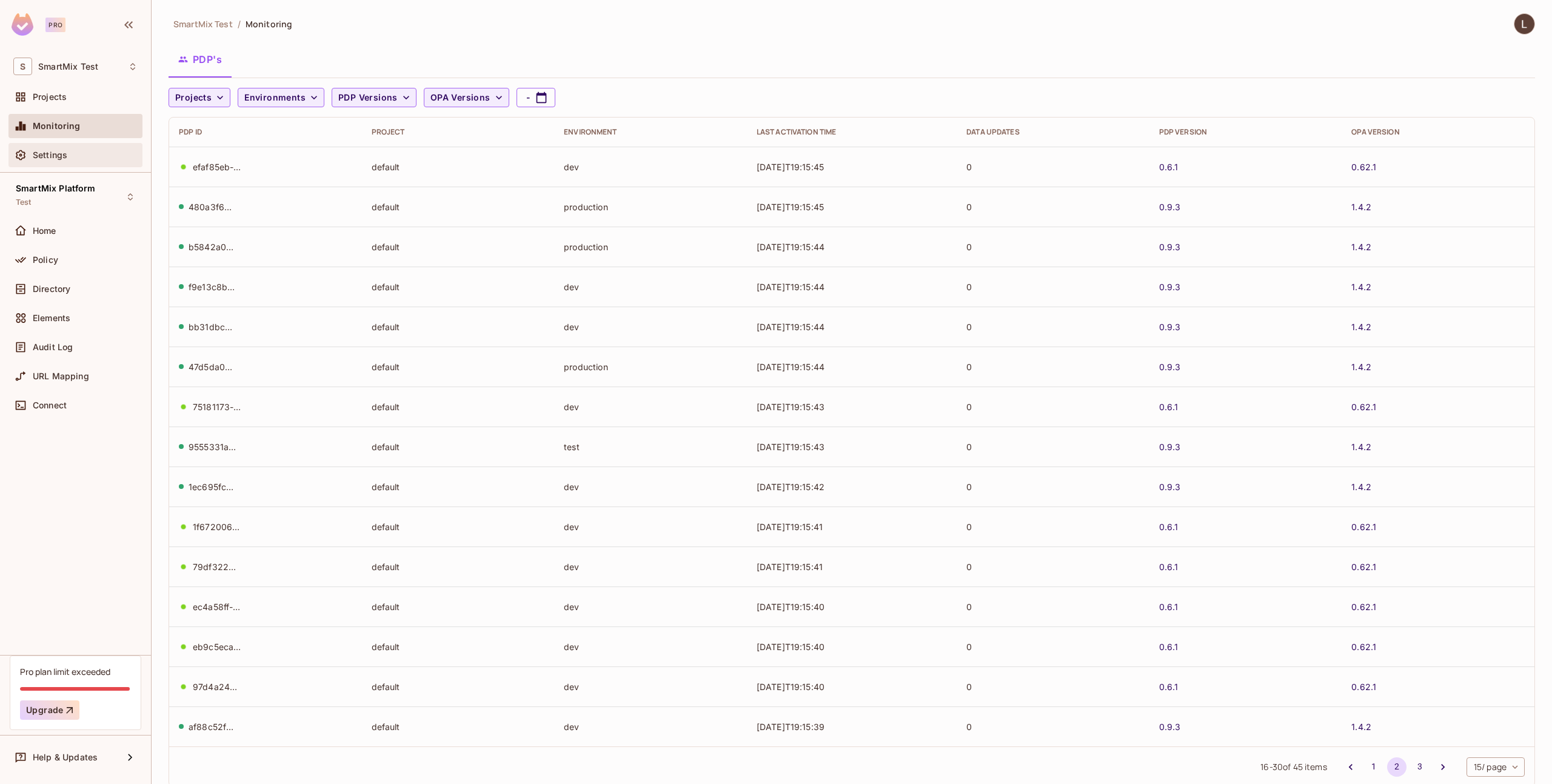
click at [49, 143] on div "Settings" at bounding box center [75, 155] width 134 height 24
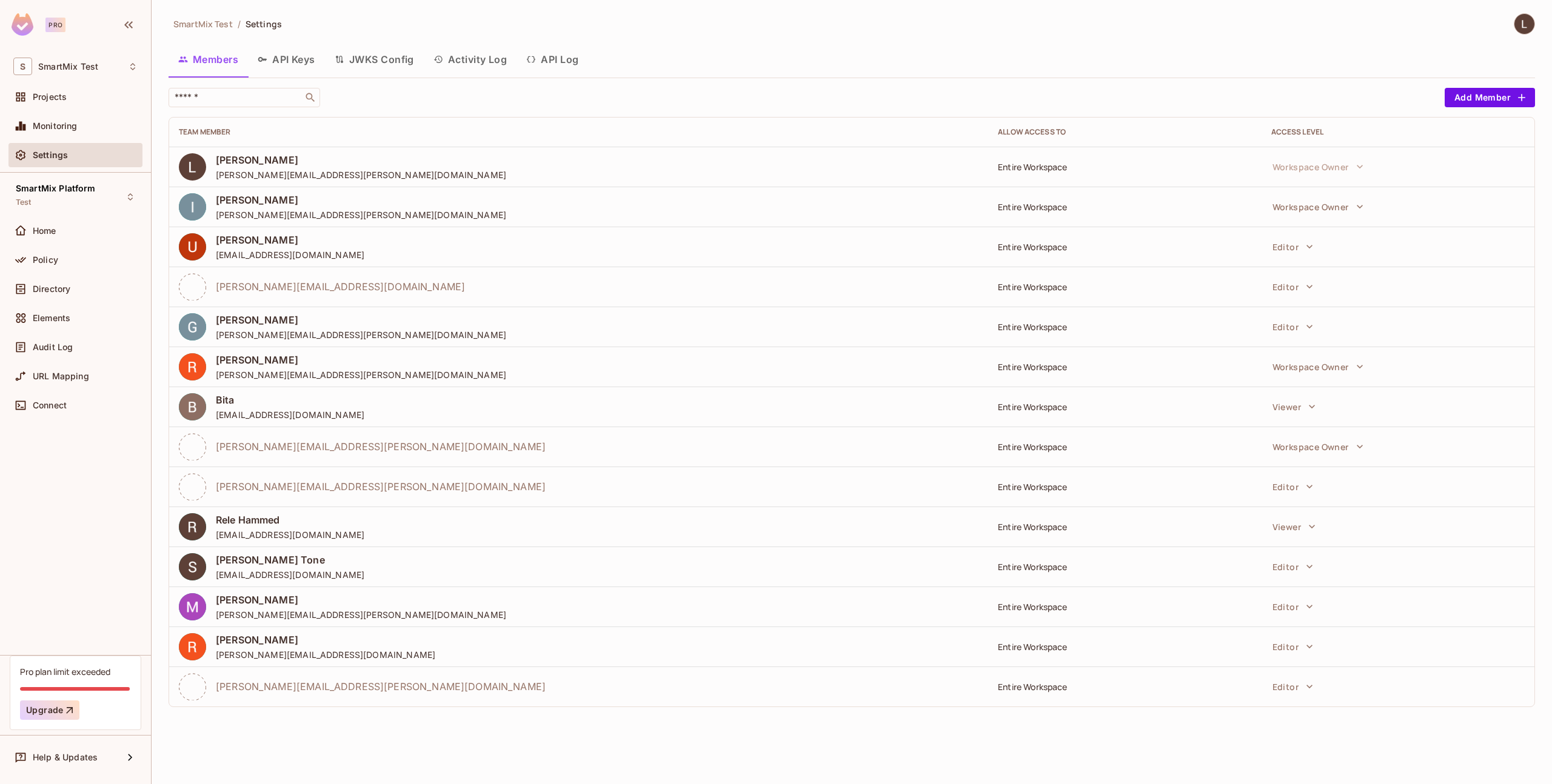
click at [301, 54] on button "API Keys" at bounding box center [287, 59] width 77 height 30
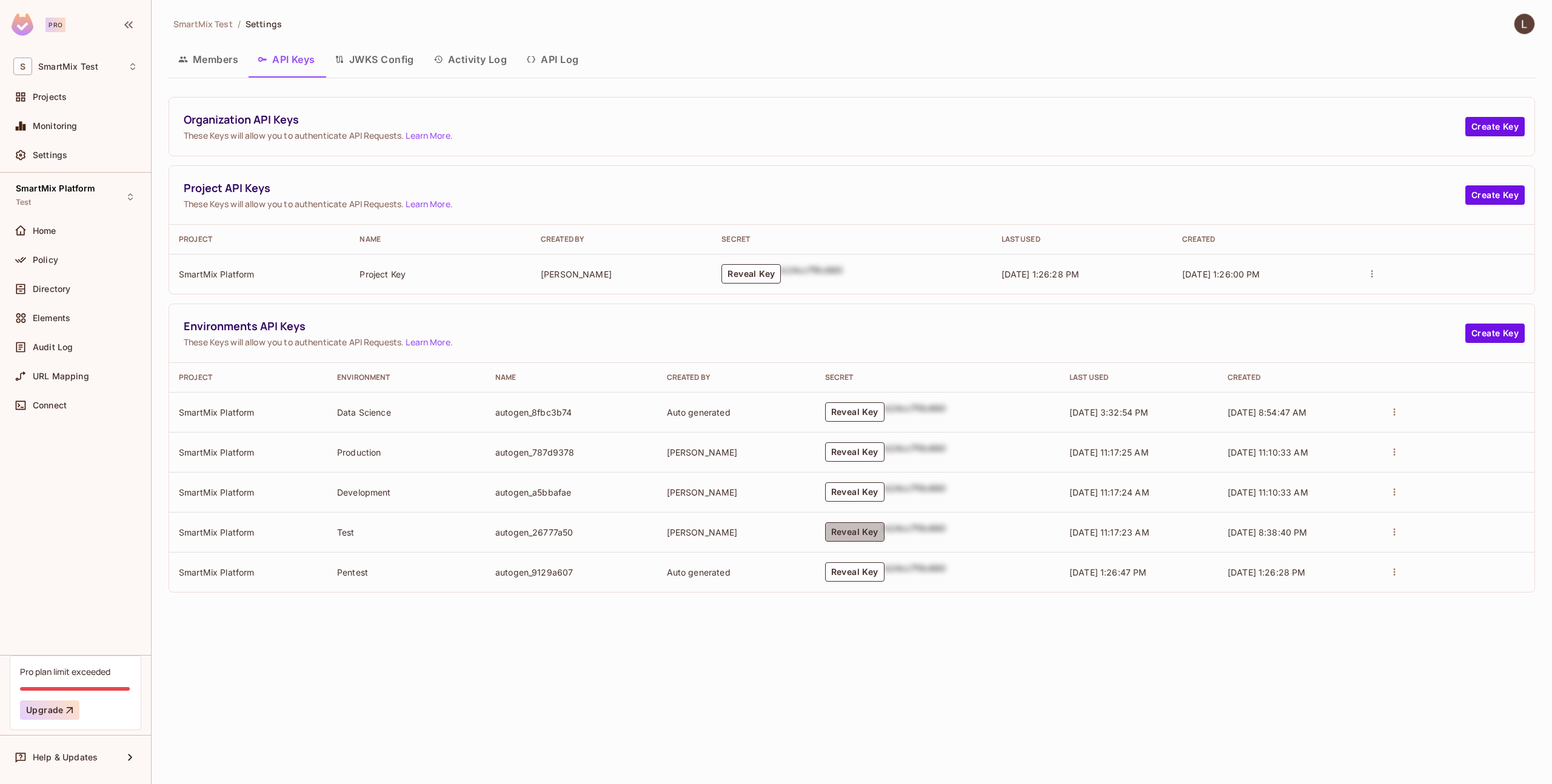
click at [843, 531] on button "Reveal Key" at bounding box center [855, 532] width 59 height 19
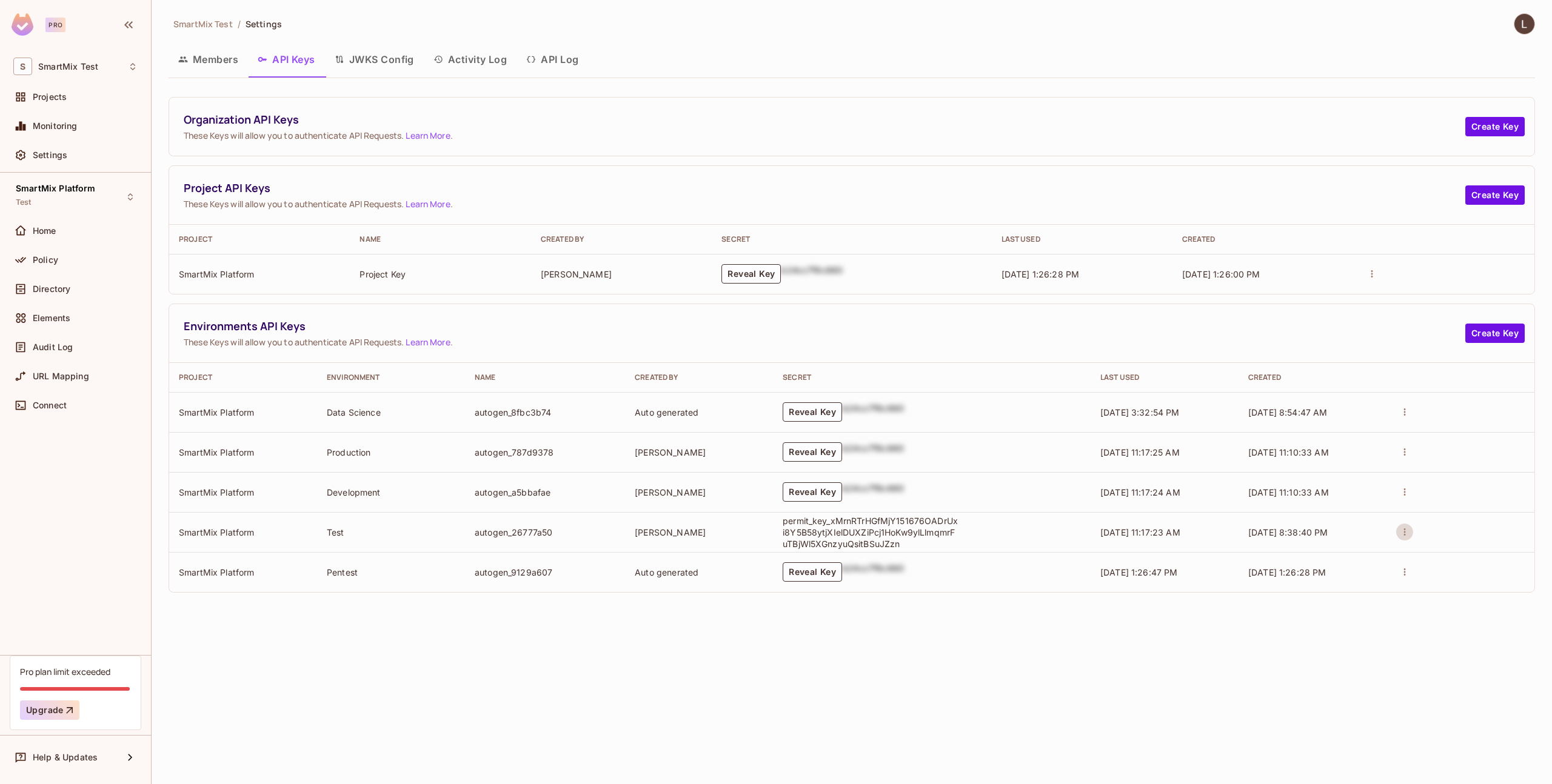
click at [1404, 527] on icon "actions" at bounding box center [1405, 532] width 11 height 11
click at [1171, 179] on div at bounding box center [776, 392] width 1552 height 784
click at [392, 52] on button "JWKS Config" at bounding box center [374, 59] width 99 height 30
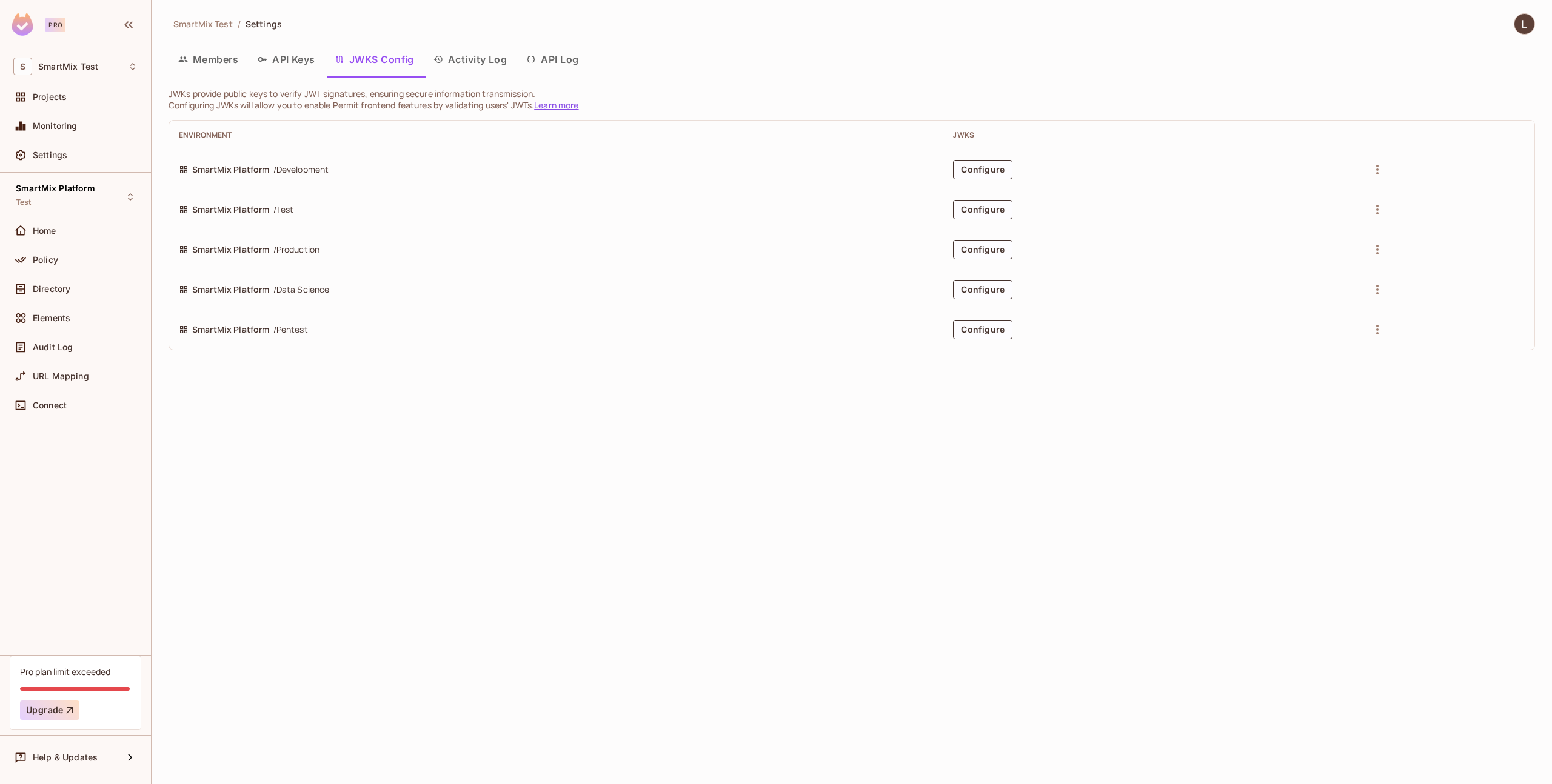
click at [457, 73] on button "Activity Log" at bounding box center [470, 59] width 94 height 30
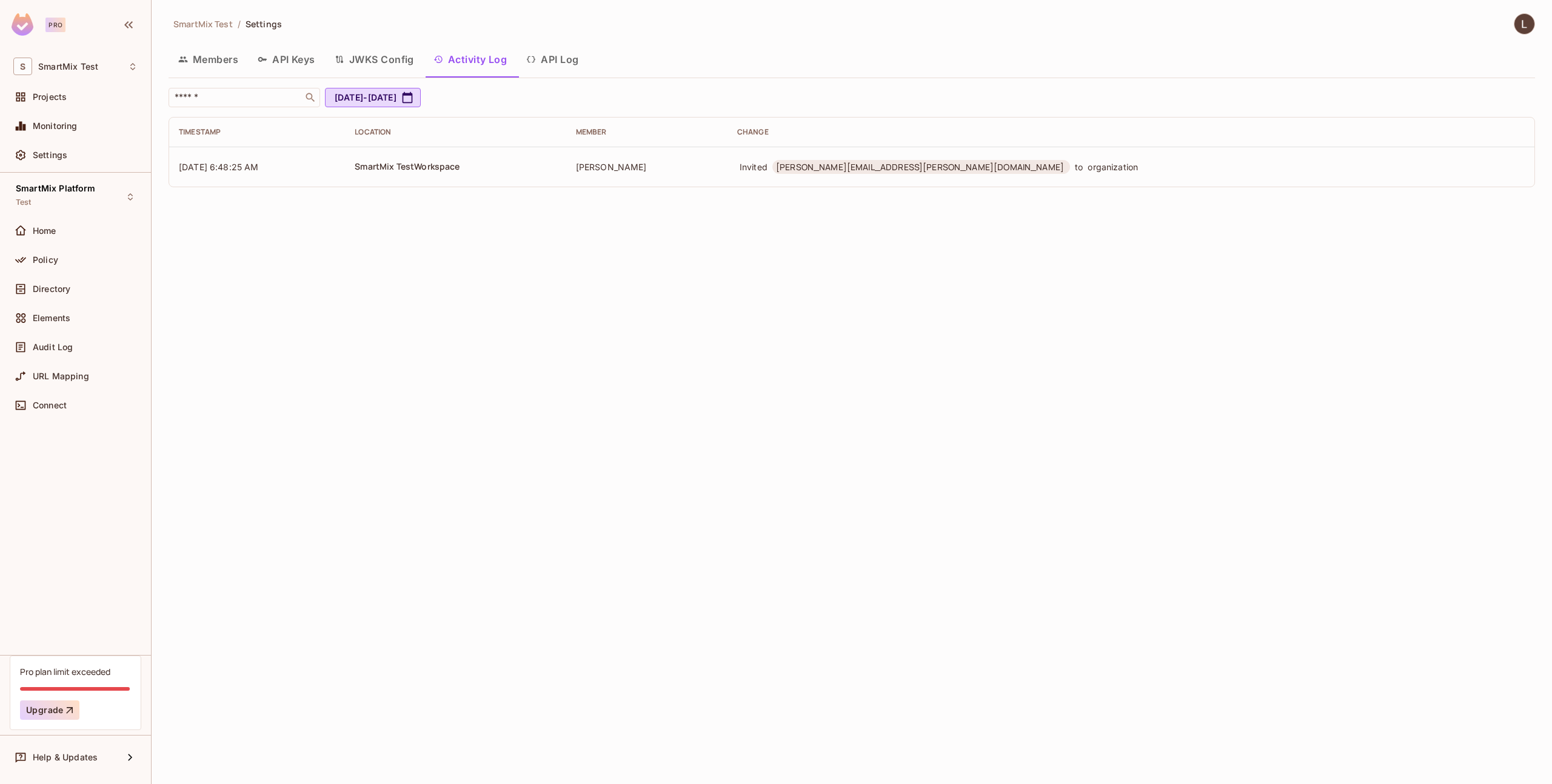
click at [562, 61] on button "API Log" at bounding box center [552, 59] width 71 height 30
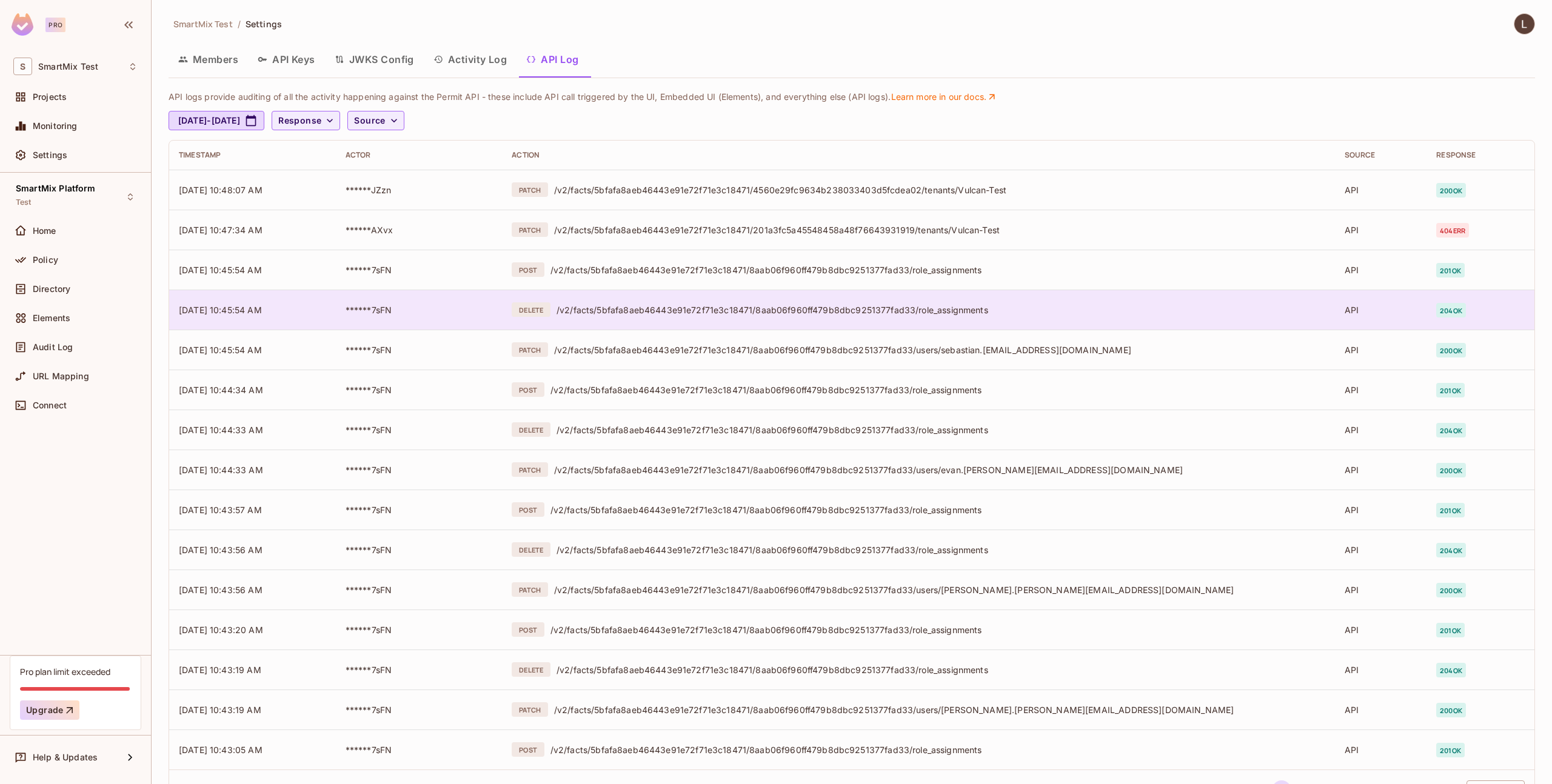
scroll to position [52, 0]
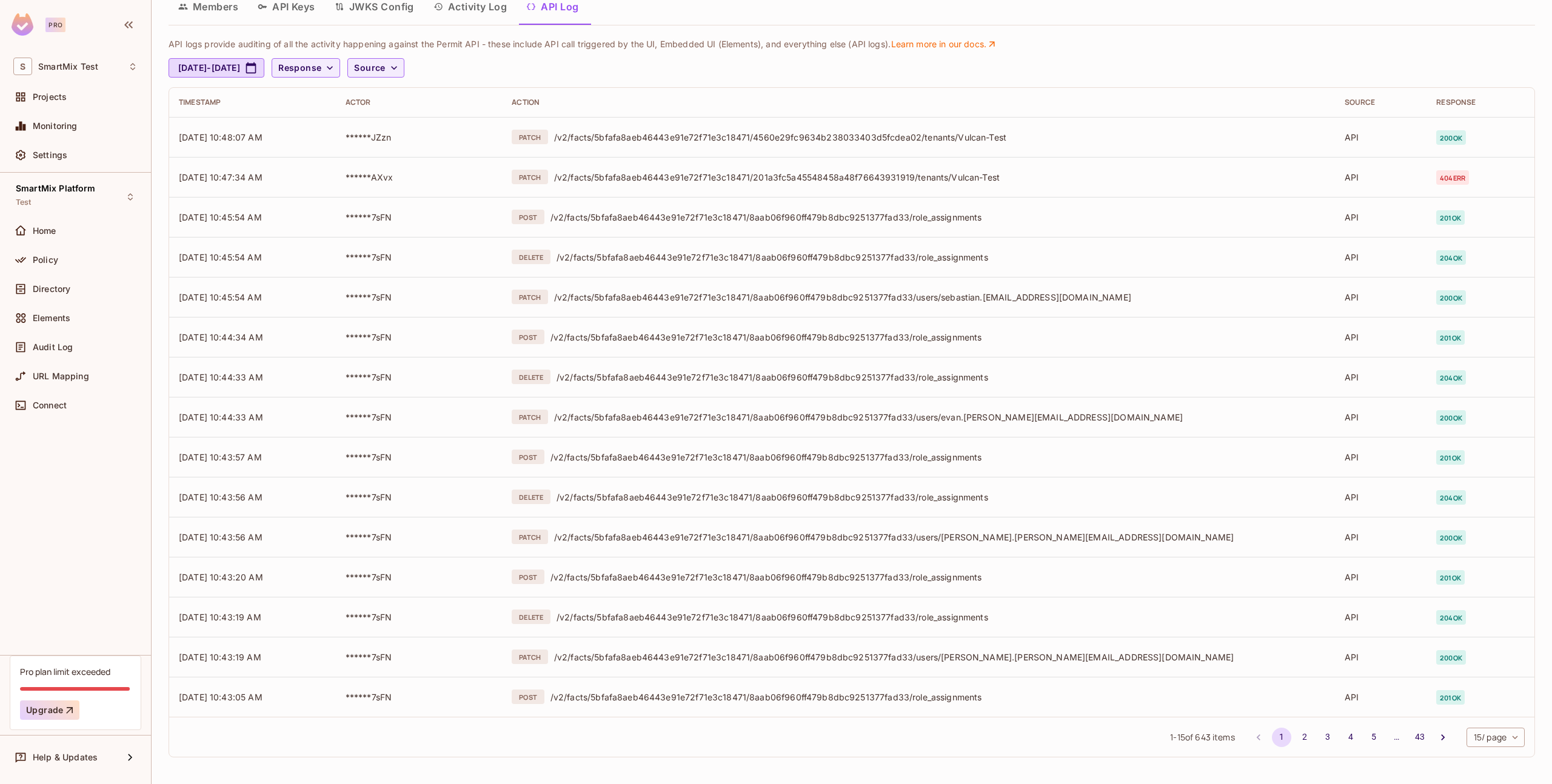
click at [1295, 733] on button "2" at bounding box center [1304, 737] width 20 height 19
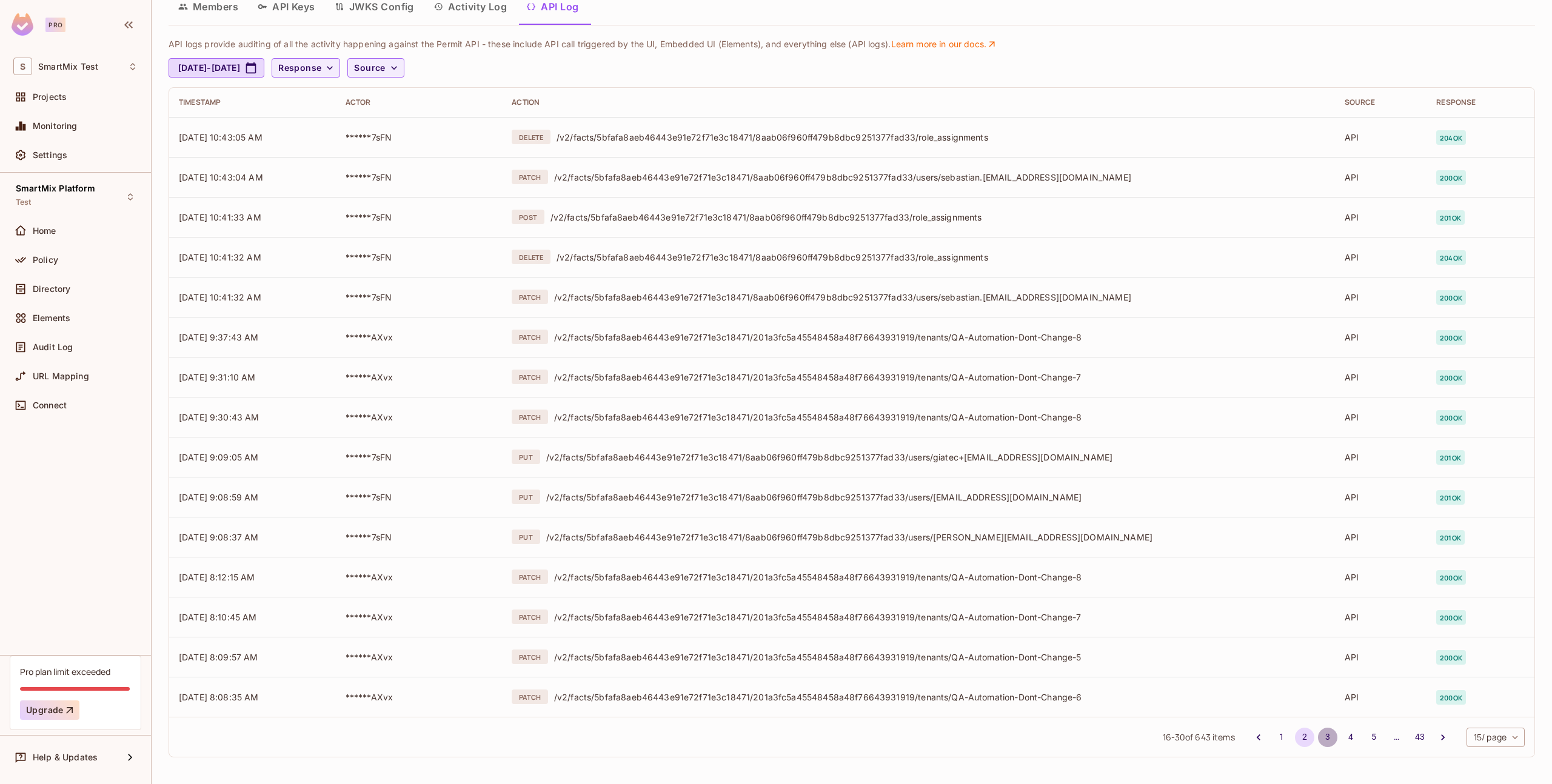
click at [1324, 740] on button "3" at bounding box center [1327, 737] width 20 height 19
click at [1341, 735] on button "4" at bounding box center [1351, 737] width 20 height 19
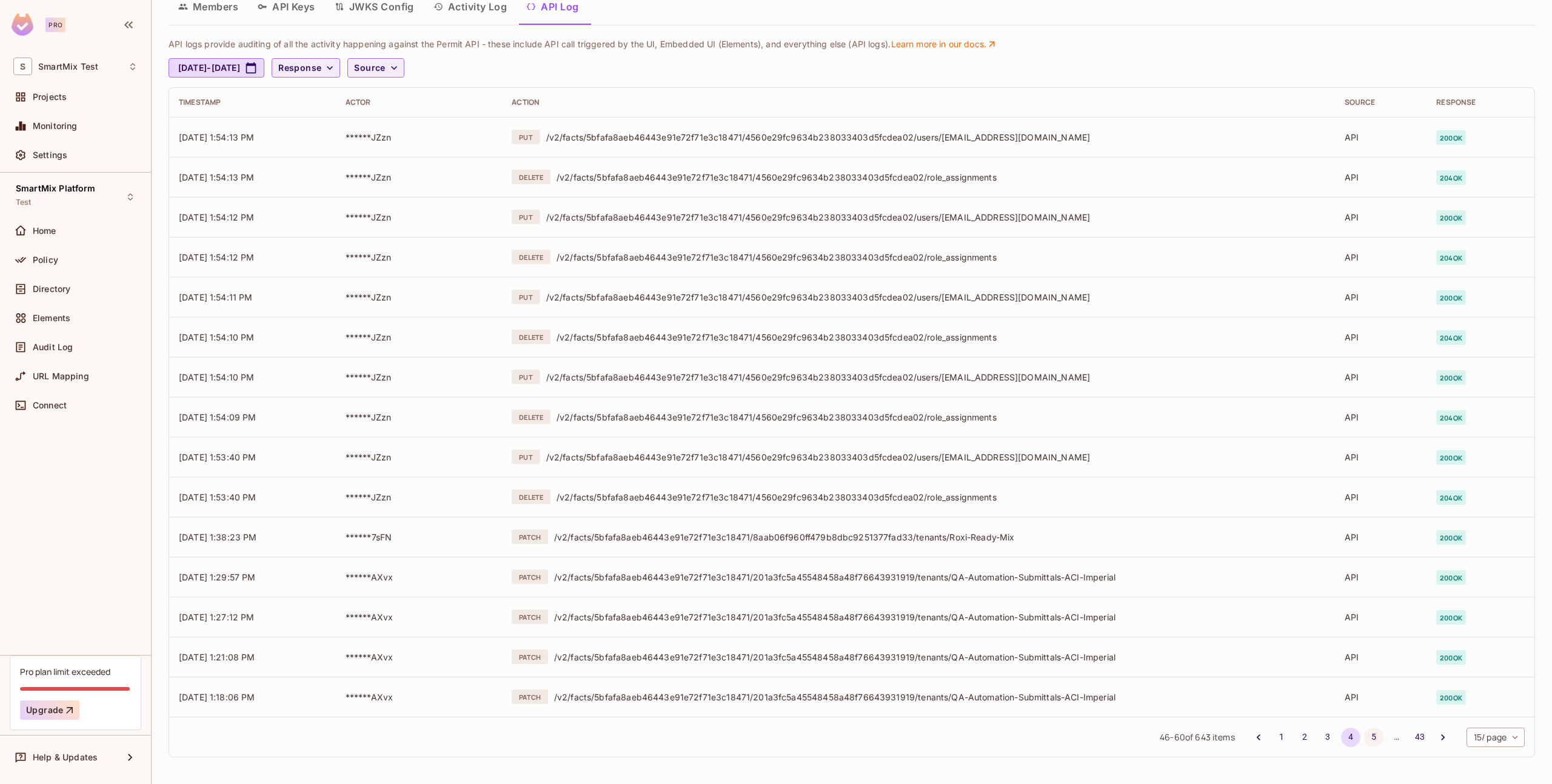
click at [1364, 737] on button "5" at bounding box center [1374, 737] width 20 height 19
click at [1367, 741] on button "6" at bounding box center [1374, 737] width 20 height 19
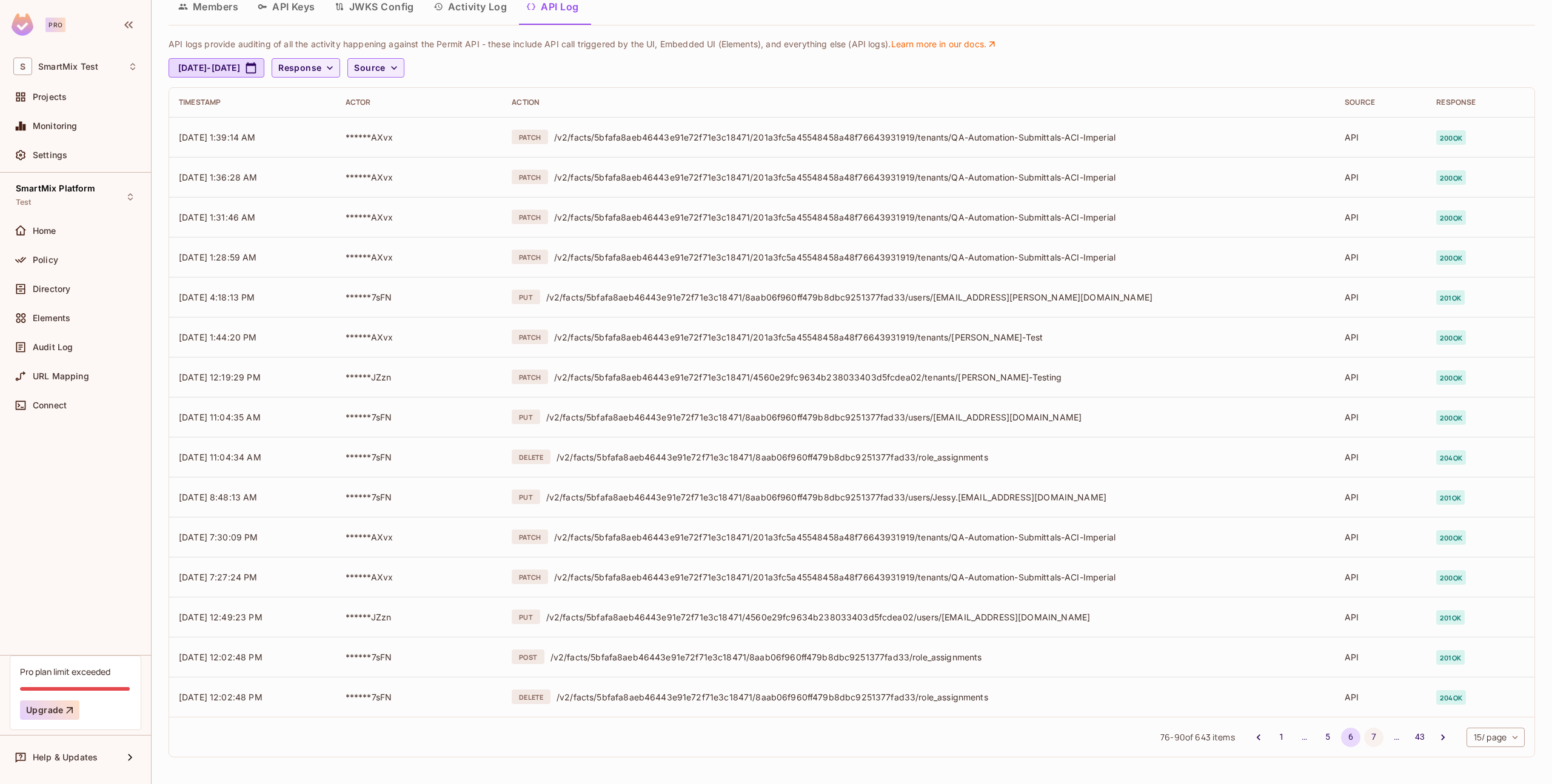
click at [1370, 733] on button "7" at bounding box center [1374, 737] width 20 height 19
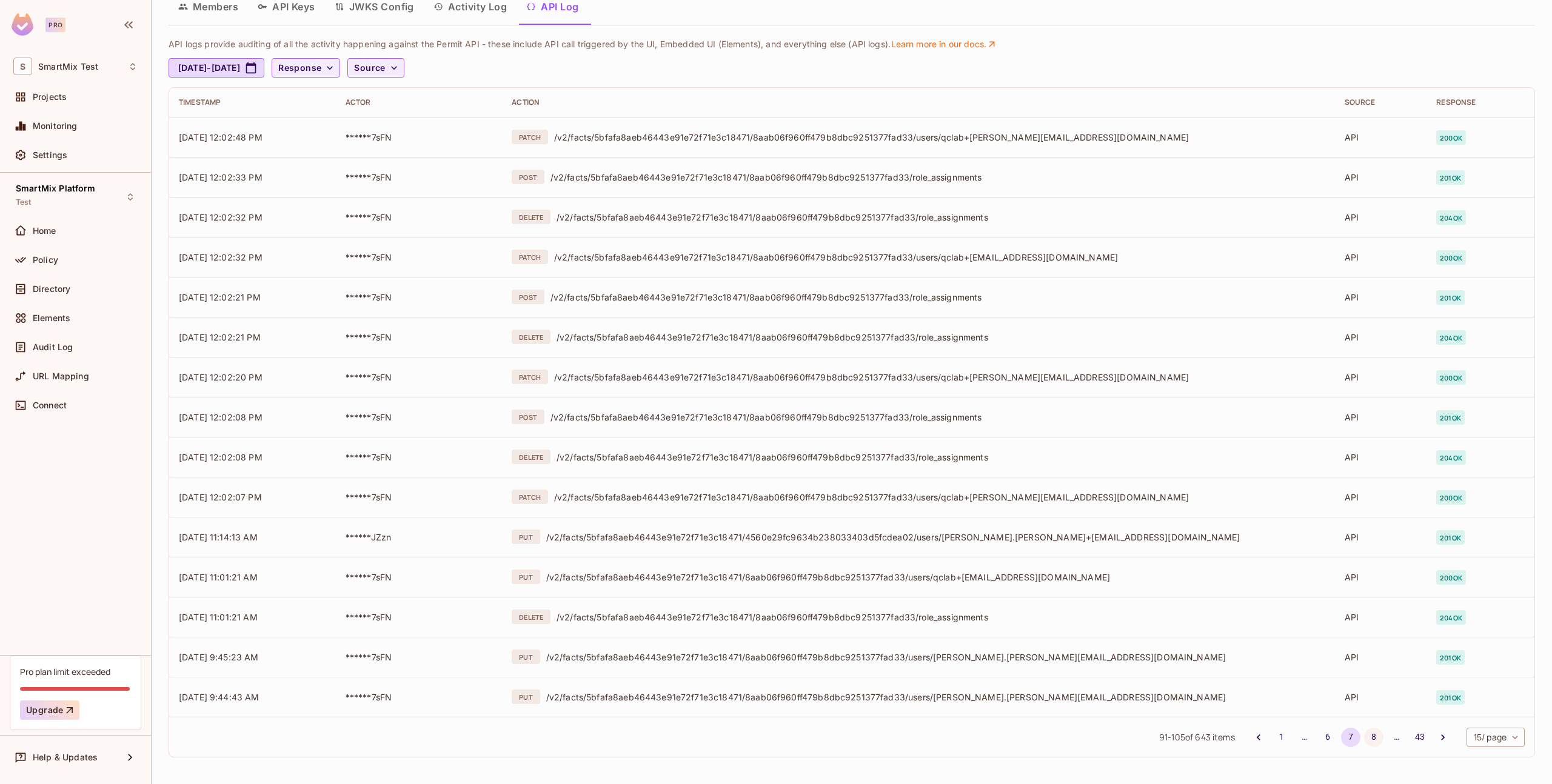
click at [1364, 739] on button "8" at bounding box center [1374, 737] width 20 height 19
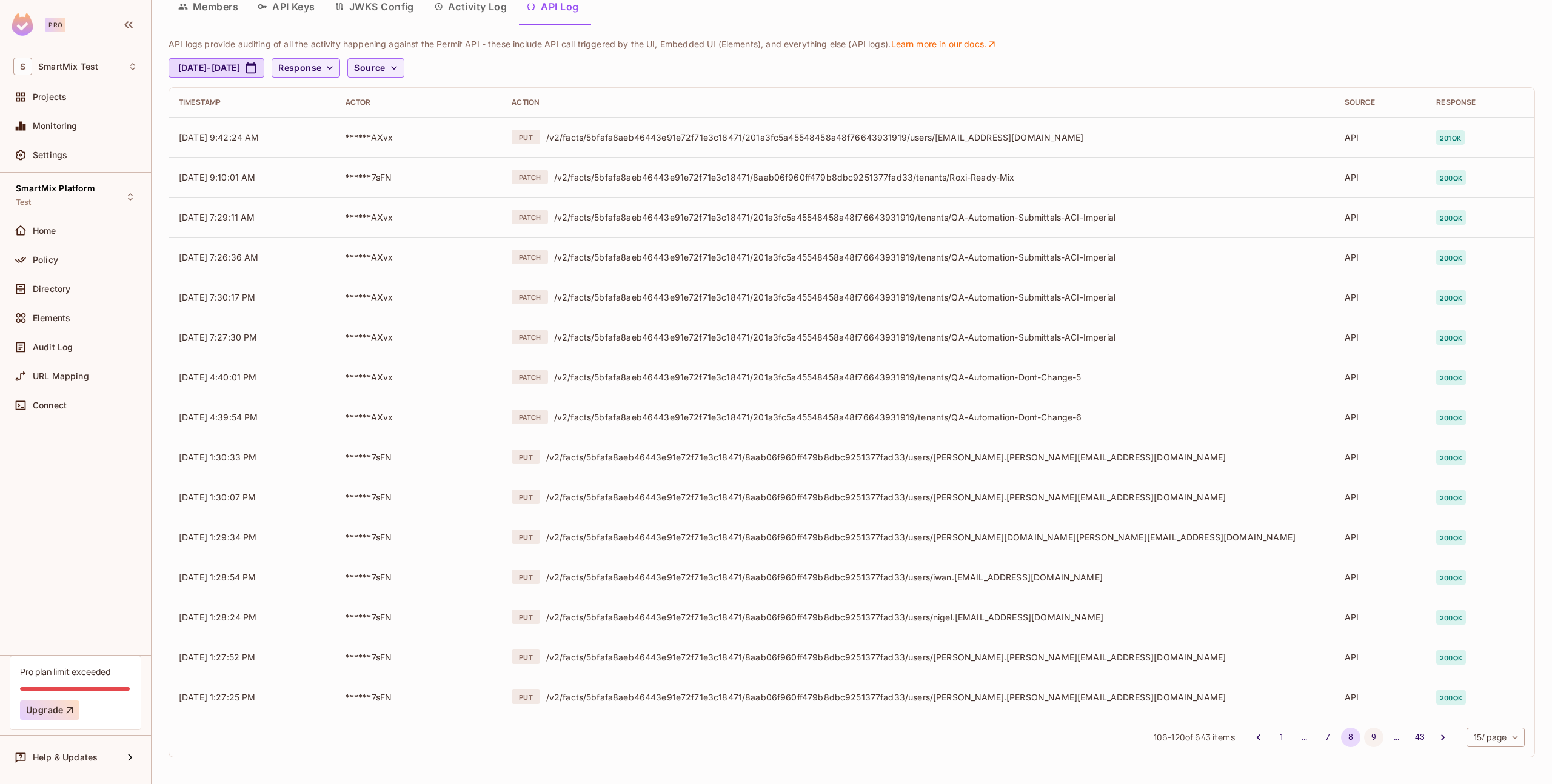
click at [1370, 738] on button "9" at bounding box center [1374, 737] width 20 height 19
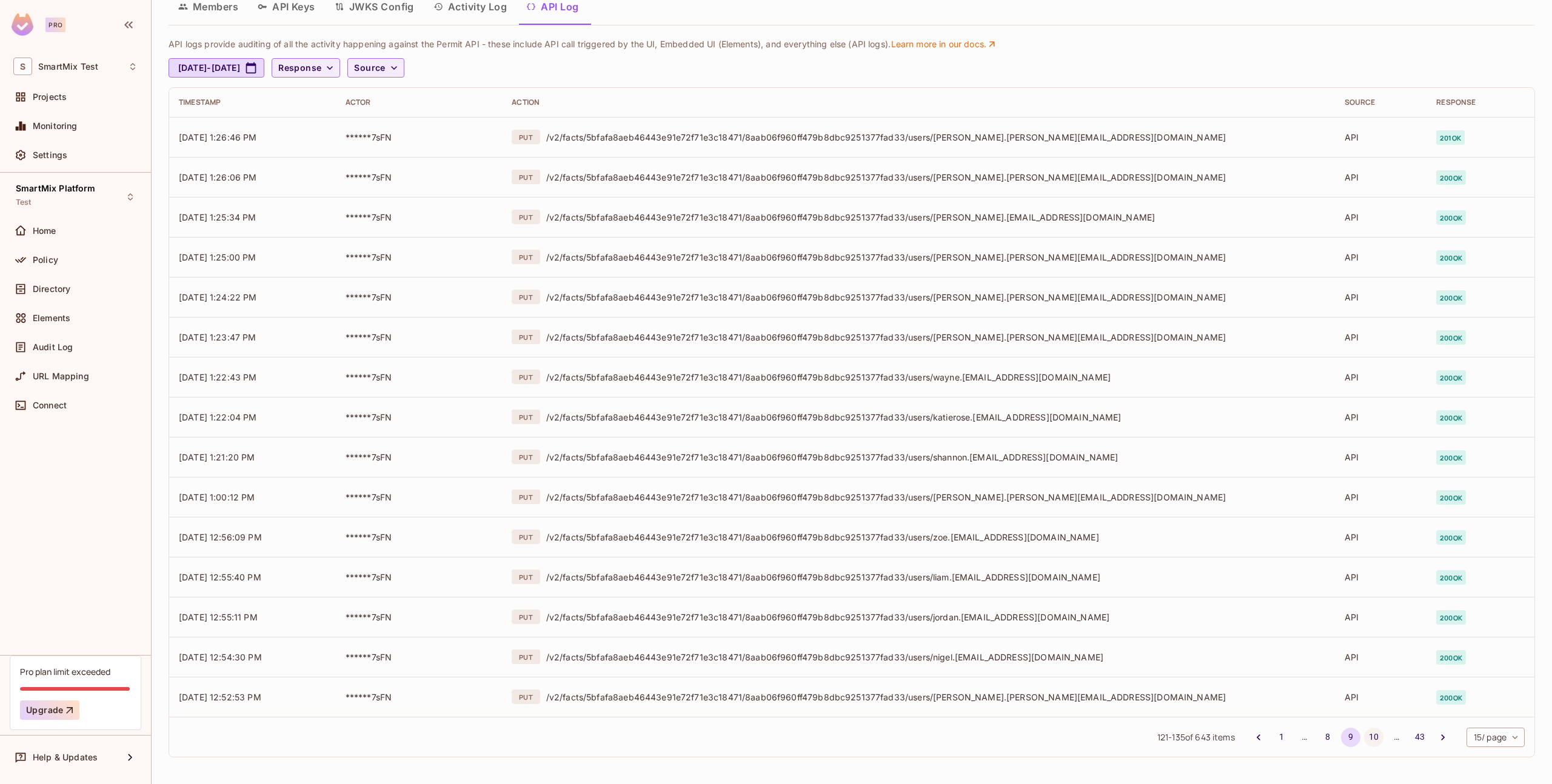
click at [1366, 736] on button "10" at bounding box center [1374, 737] width 20 height 19
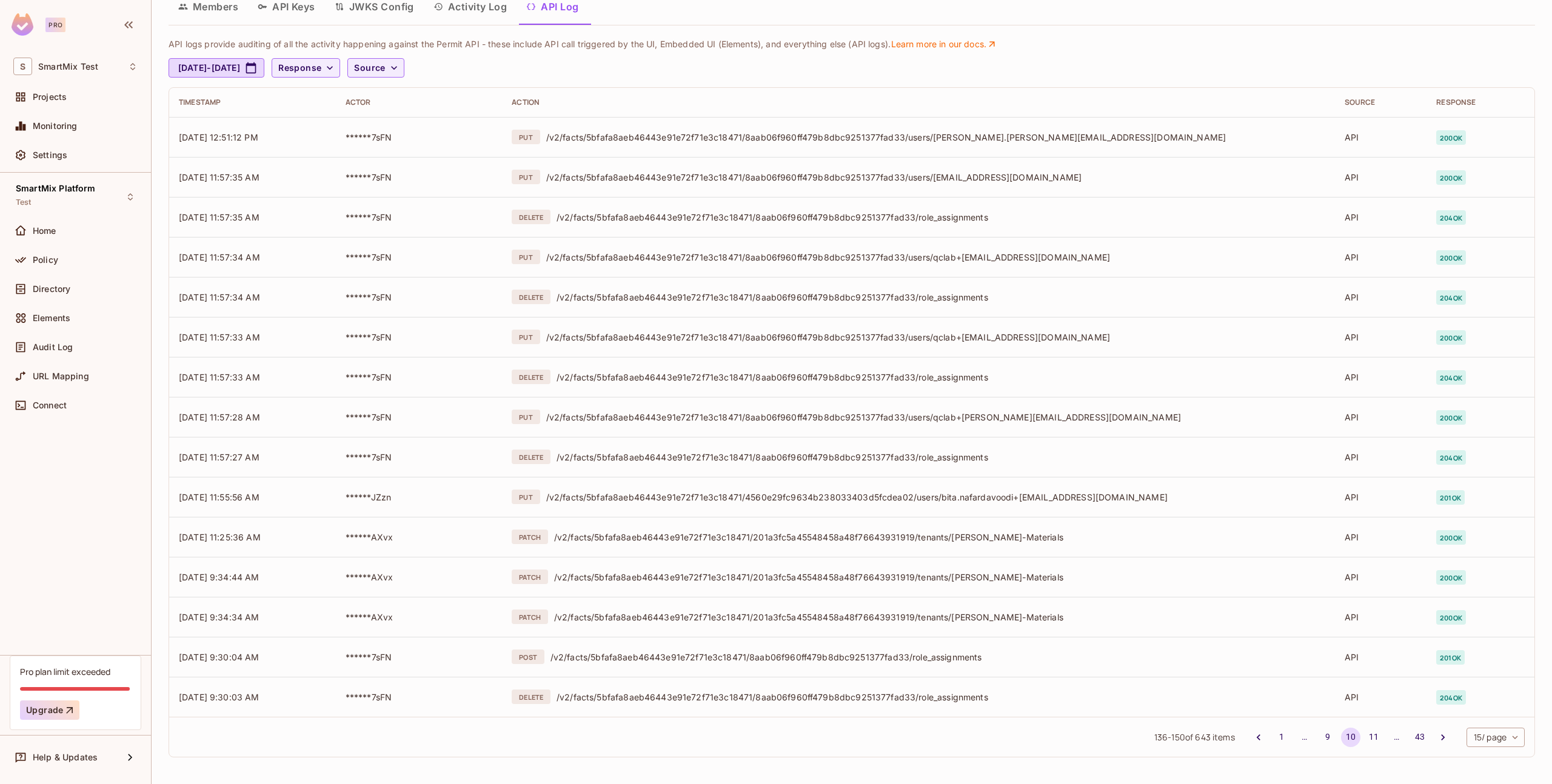
click at [1368, 734] on button "11" at bounding box center [1374, 737] width 20 height 19
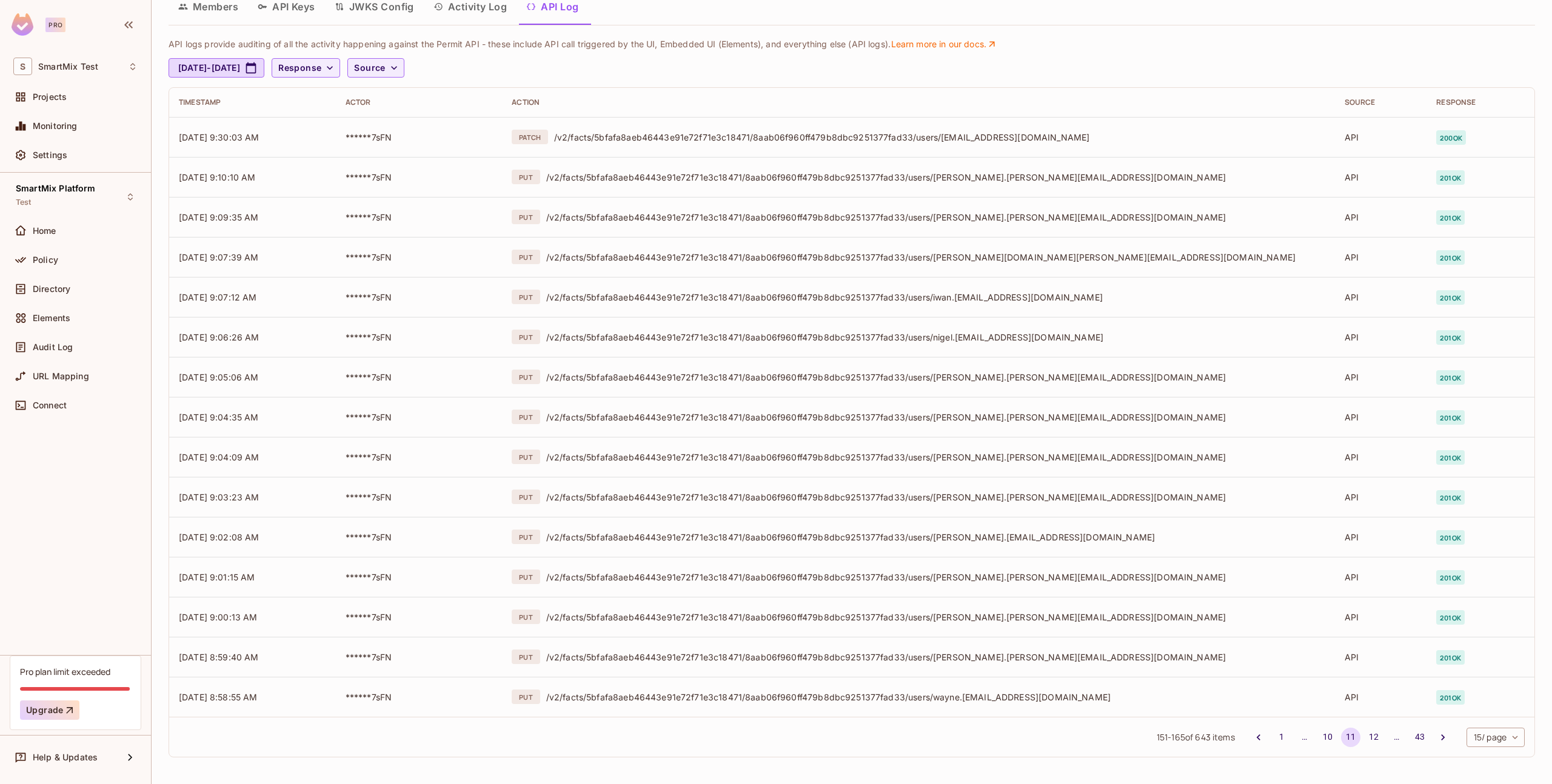
click at [1369, 734] on button "12" at bounding box center [1374, 737] width 20 height 19
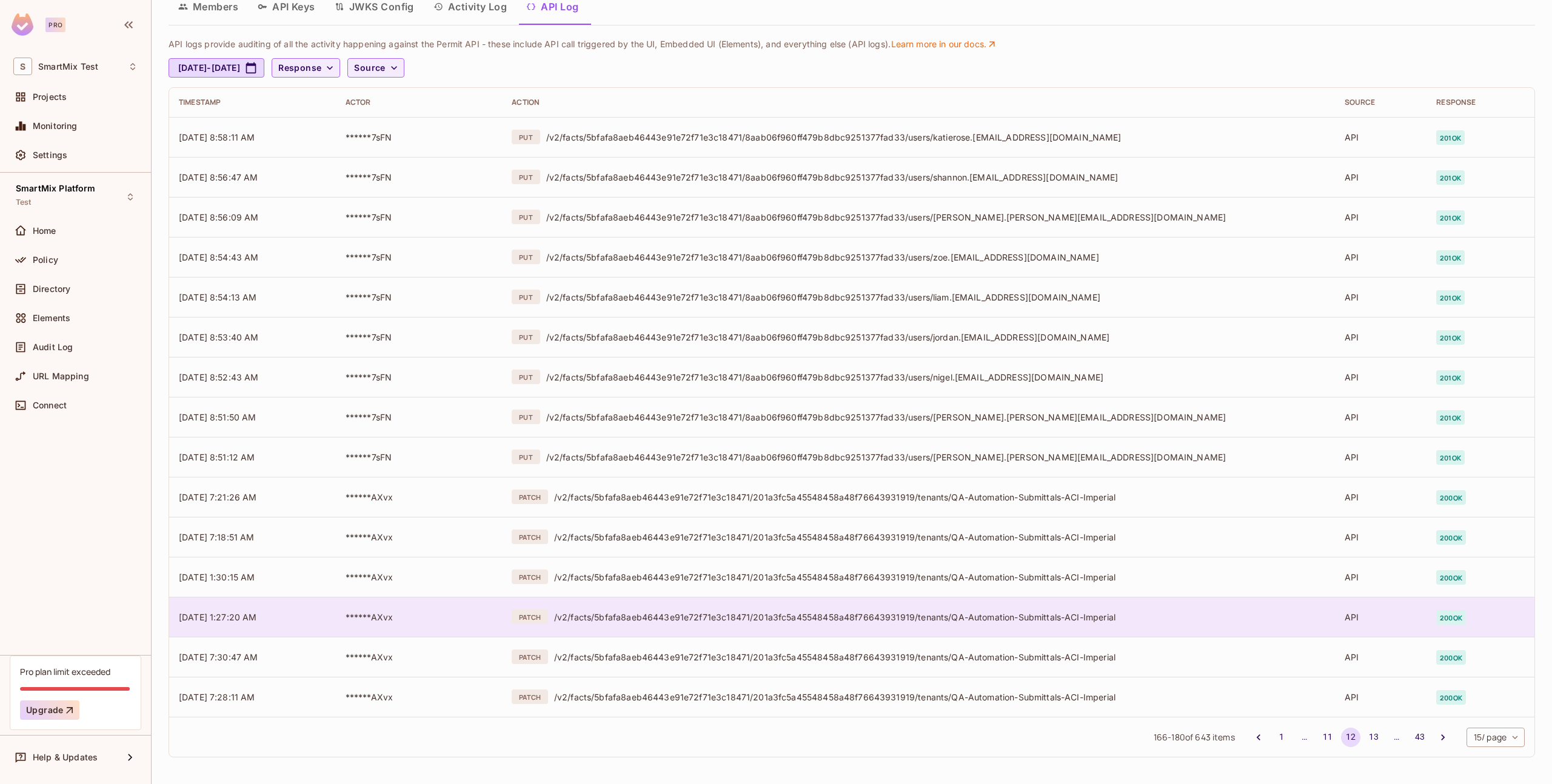
scroll to position [0, 0]
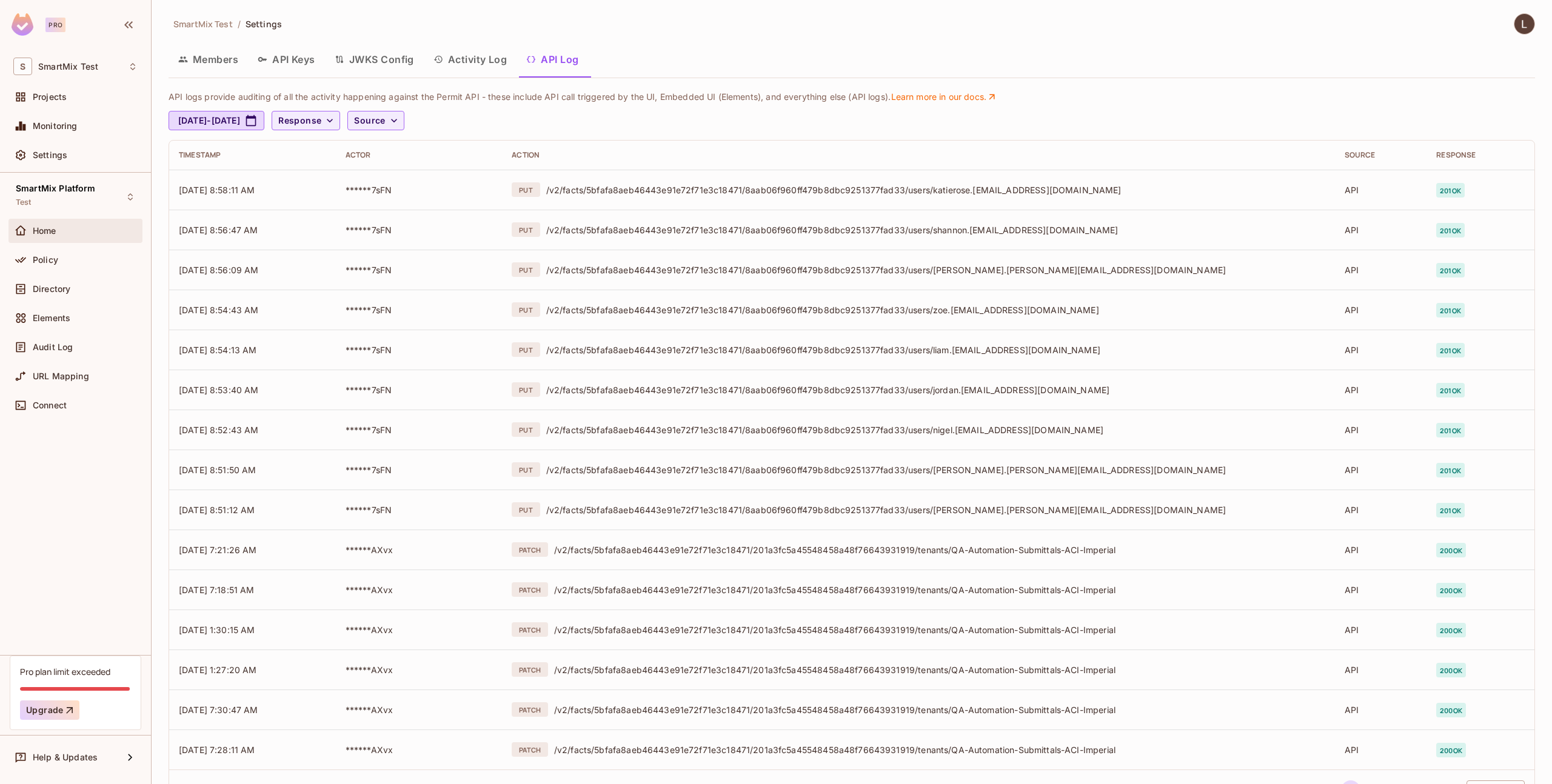
click at [61, 242] on div "Home" at bounding box center [75, 231] width 134 height 24
